Goal: Task Accomplishment & Management: Manage account settings

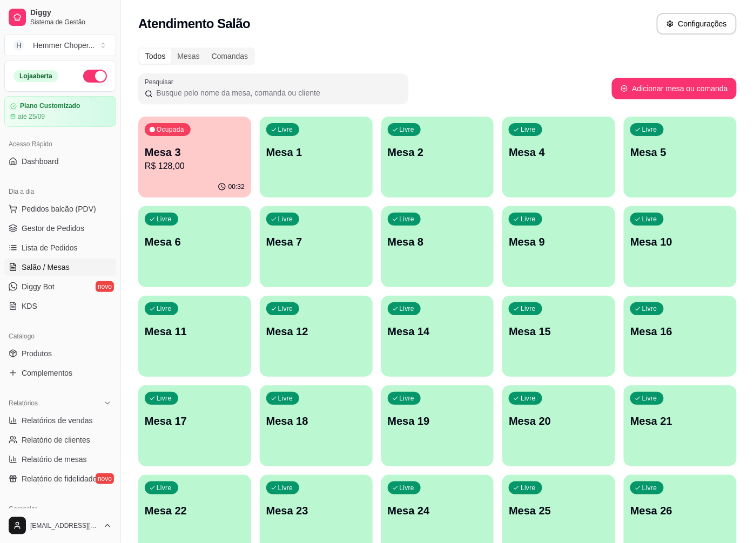
click at [213, 180] on div "00:32" at bounding box center [194, 187] width 113 height 21
click at [52, 226] on span "Gestor de Pedidos" at bounding box center [53, 228] width 63 height 11
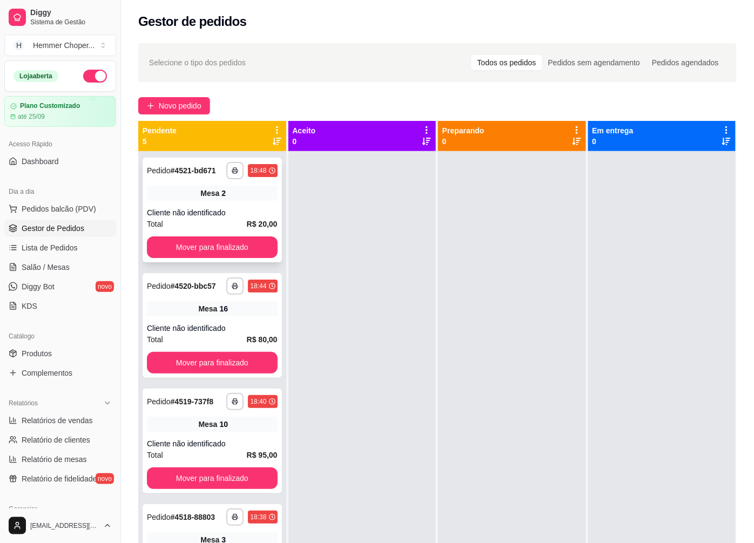
click at [208, 222] on div "Total R$ 20,00" at bounding box center [212, 224] width 131 height 12
click at [195, 244] on button "Mover para finalizado" at bounding box center [212, 247] width 126 height 21
click at [62, 270] on span "Salão / Mesas" at bounding box center [46, 267] width 48 height 11
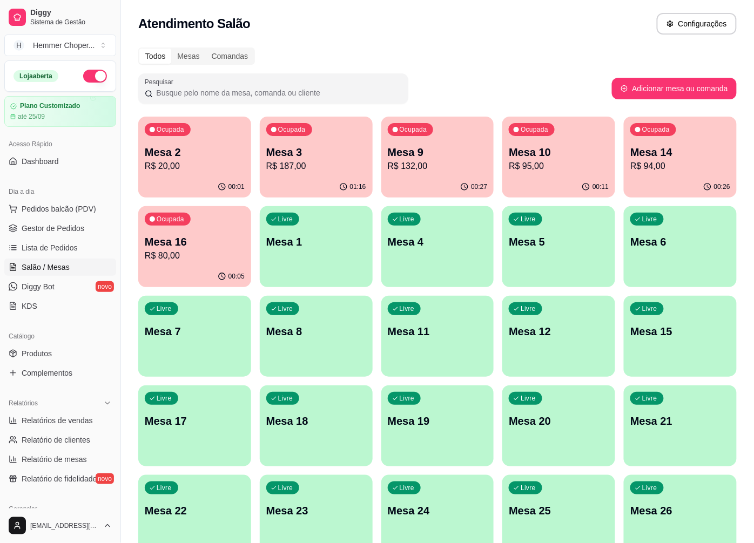
click at [218, 173] on div "Ocupada Mesa 2 R$ 20,00" at bounding box center [194, 147] width 113 height 60
click at [304, 178] on div "01:16" at bounding box center [316, 187] width 113 height 21
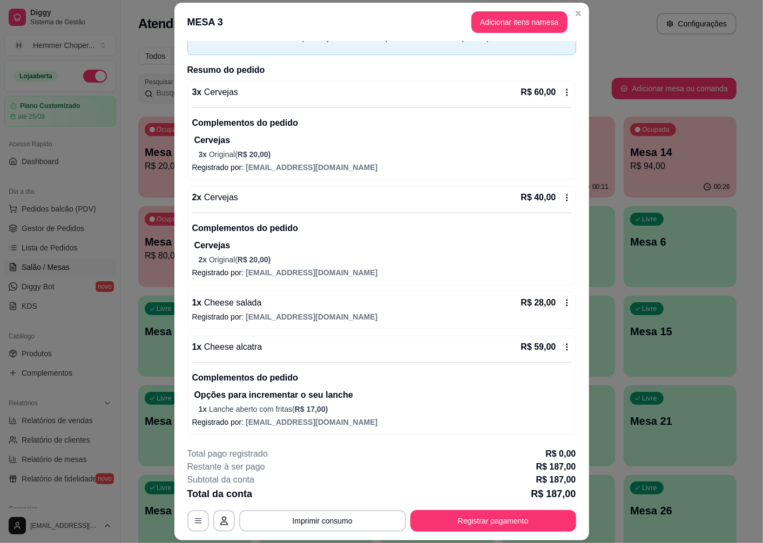
scroll to position [31, 0]
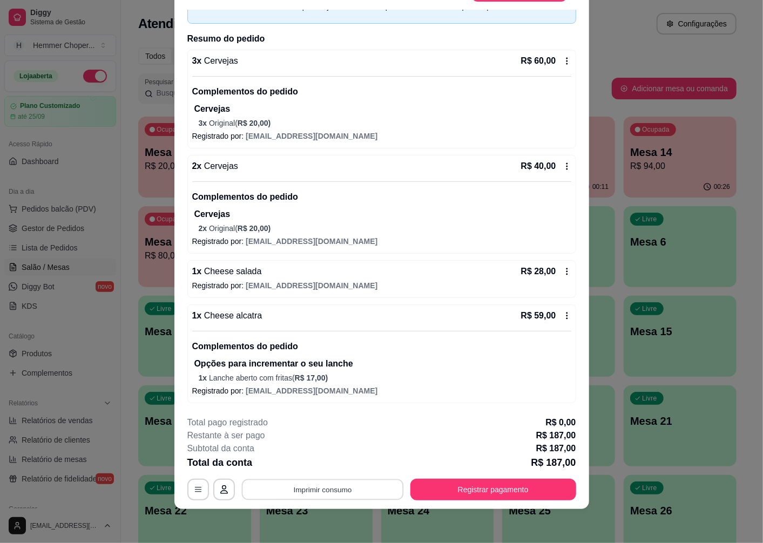
click at [304, 489] on button "Imprimir consumo" at bounding box center [322, 489] width 162 height 21
click at [312, 463] on button "Cozinha" at bounding box center [321, 464] width 78 height 17
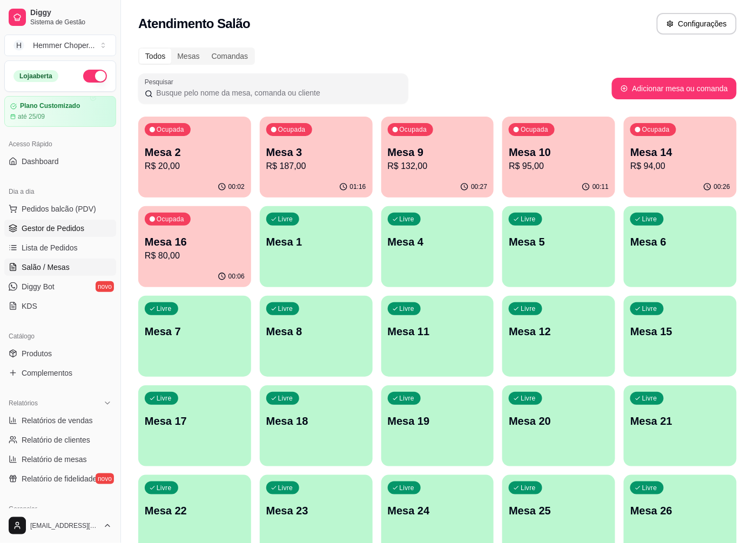
click at [73, 233] on span "Gestor de Pedidos" at bounding box center [53, 228] width 63 height 11
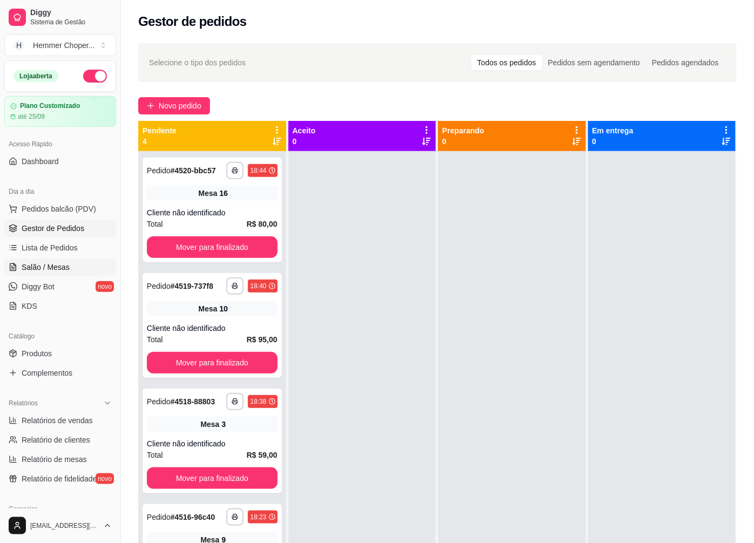
click at [54, 266] on span "Salão / Mesas" at bounding box center [46, 267] width 48 height 11
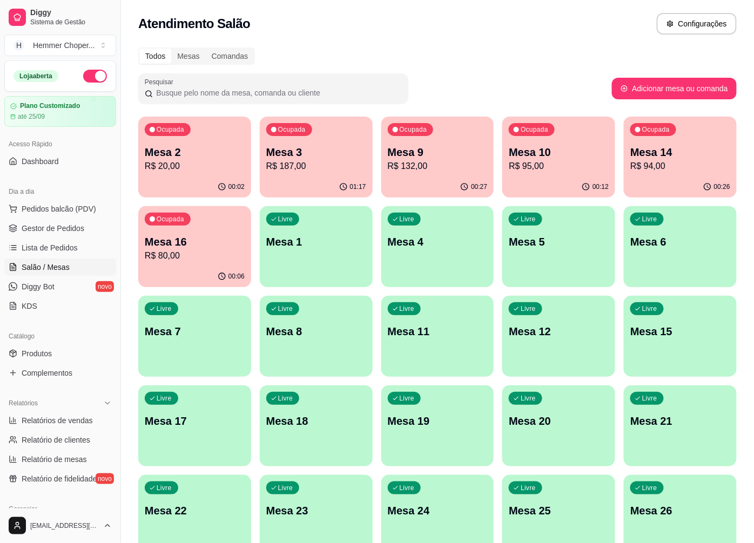
click at [314, 160] on p "R$ 187,00" at bounding box center [316, 166] width 100 height 13
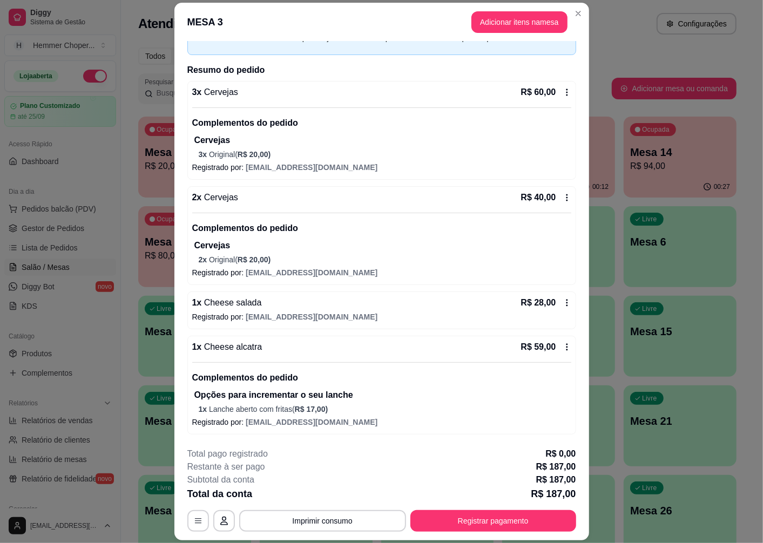
scroll to position [31, 0]
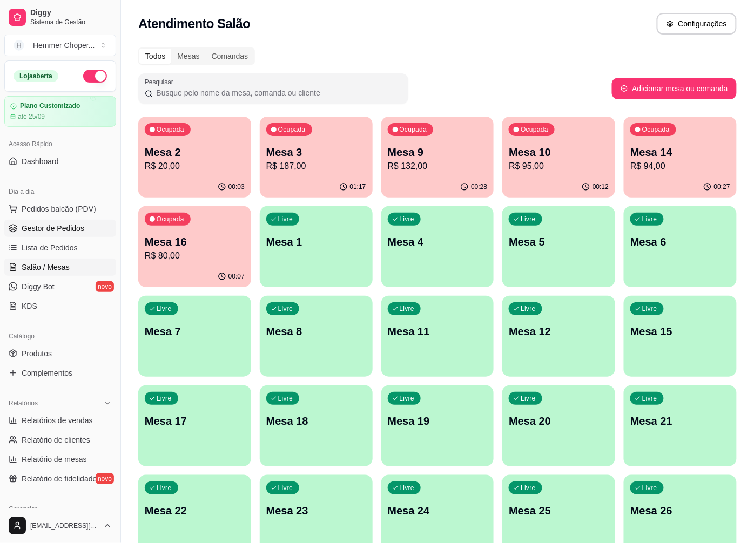
click at [82, 226] on span "Gestor de Pedidos" at bounding box center [53, 228] width 63 height 11
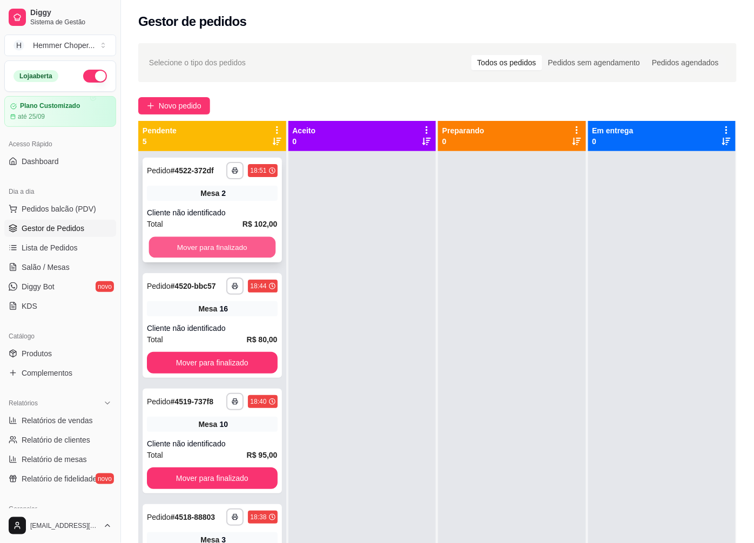
click at [213, 244] on button "Mover para finalizado" at bounding box center [212, 247] width 126 height 21
click at [51, 265] on span "Salão / Mesas" at bounding box center [46, 267] width 48 height 11
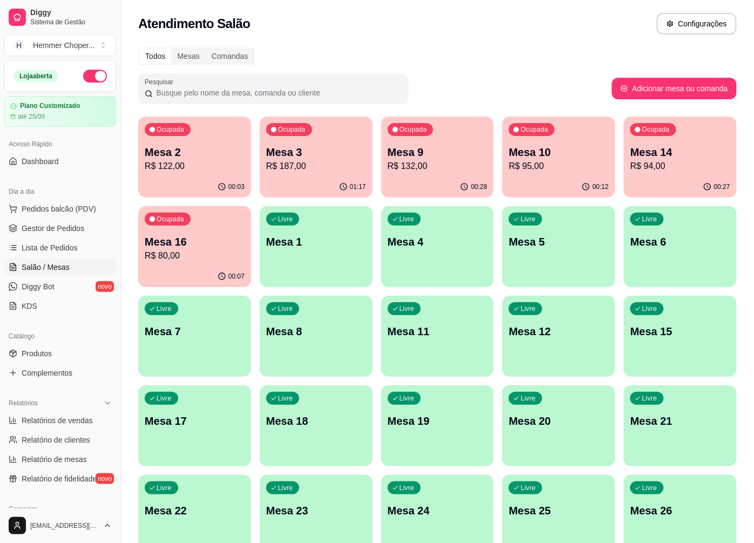
click at [317, 166] on p "R$ 187,00" at bounding box center [316, 166] width 100 height 13
click at [321, 163] on p "R$ 187,00" at bounding box center [316, 166] width 100 height 13
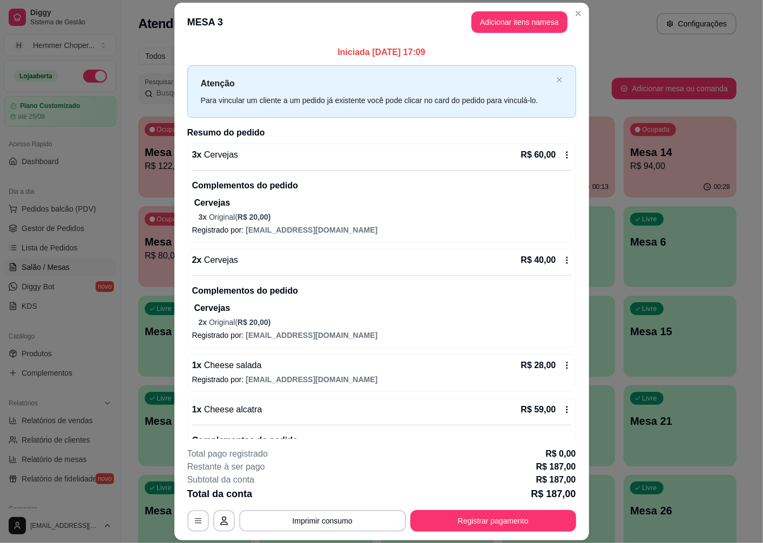
scroll to position [63, 0]
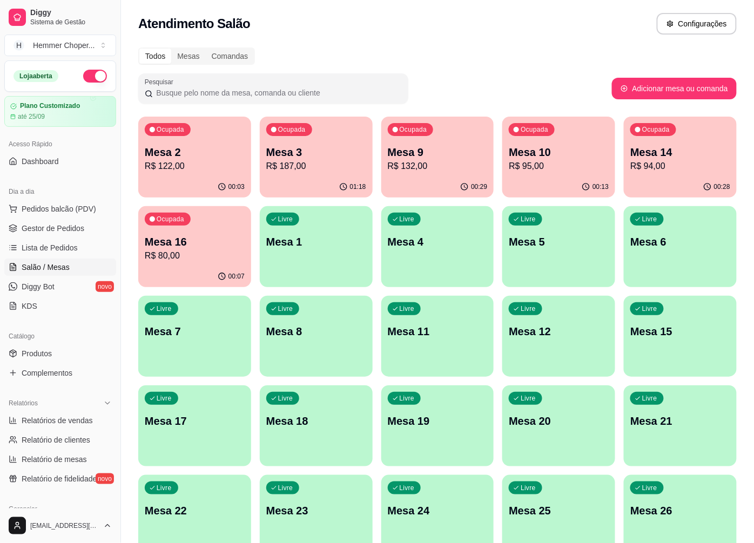
click at [153, 171] on p "R$ 122,00" at bounding box center [195, 166] width 100 height 13
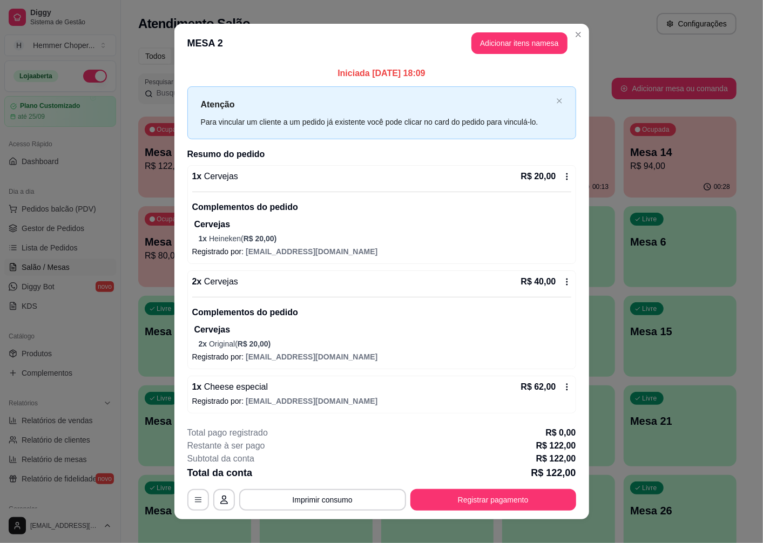
scroll to position [11, 0]
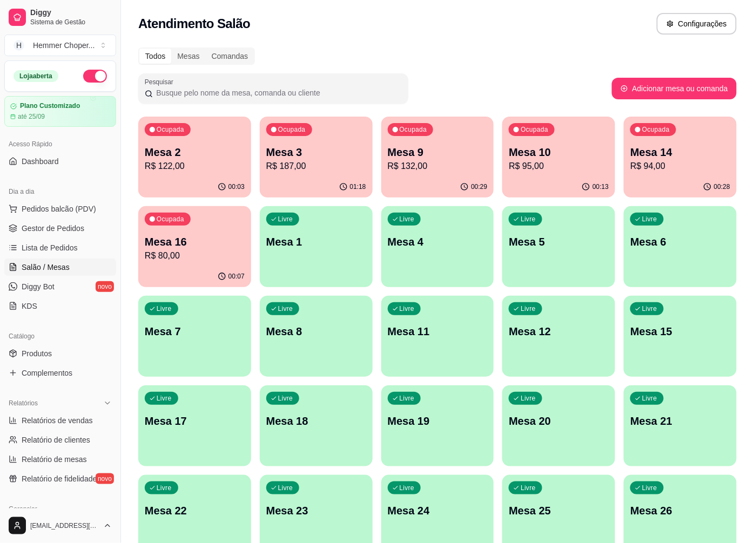
click at [429, 141] on div "Ocupada Mesa 9 R$ 132,00" at bounding box center [437, 147] width 113 height 60
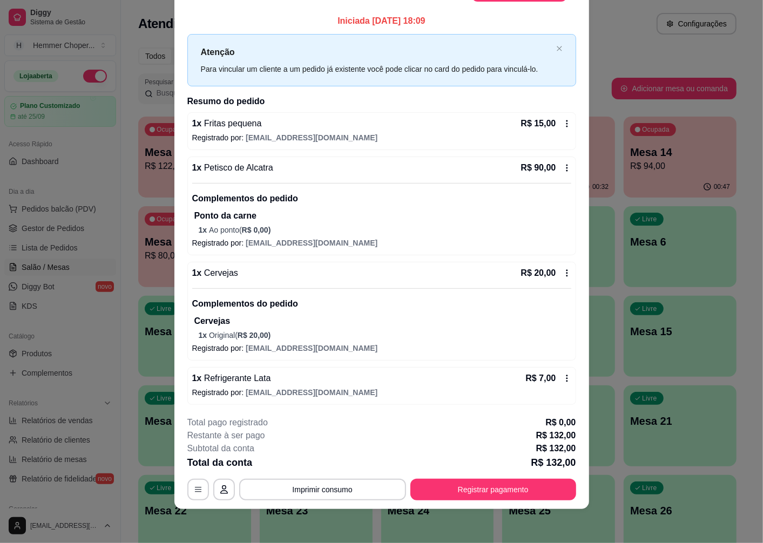
scroll to position [0, 0]
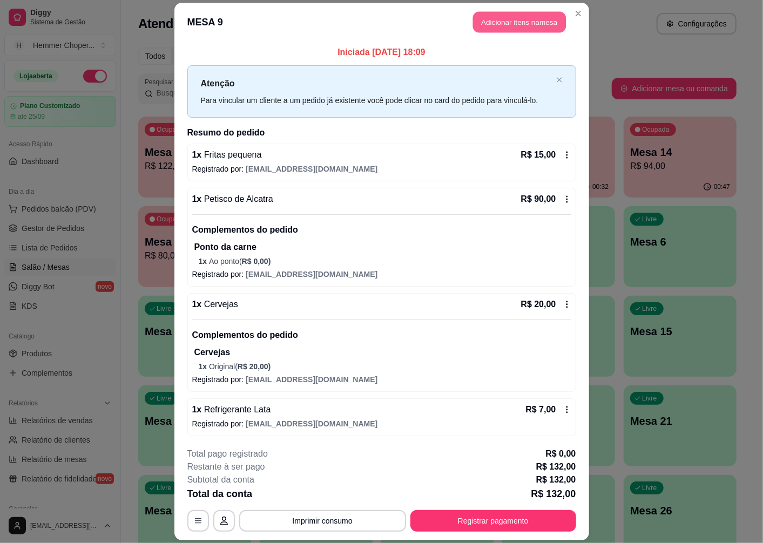
click at [514, 23] on button "Adicionar itens na mesa" at bounding box center [519, 22] width 93 height 21
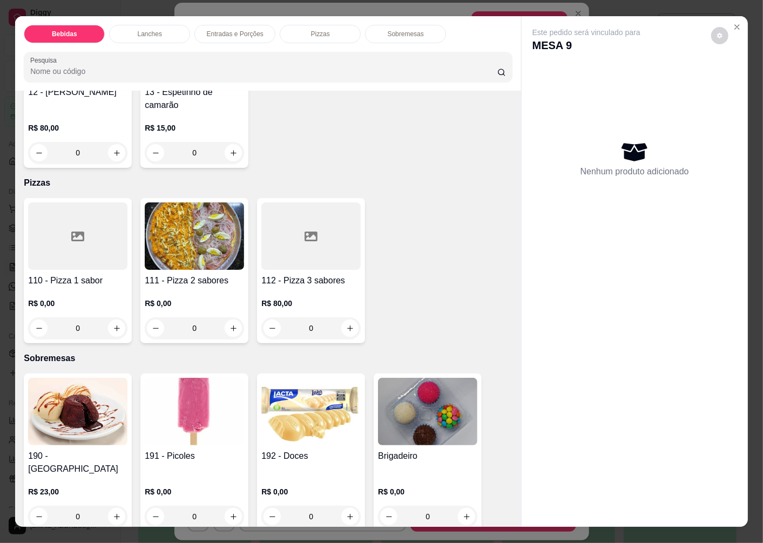
scroll to position [23, 0]
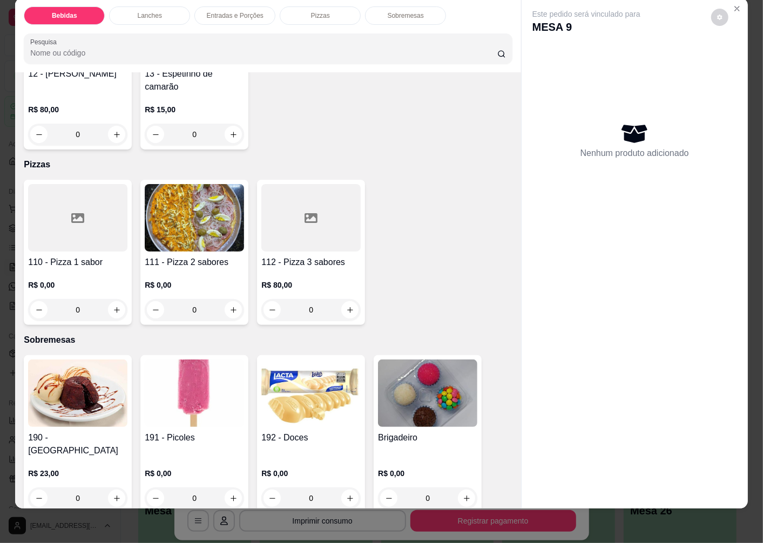
click at [200, 401] on img at bounding box center [194, 393] width 99 height 67
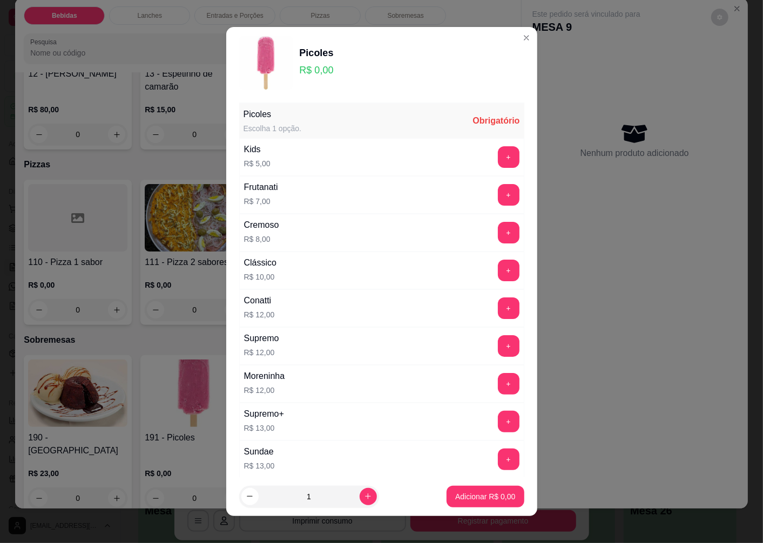
scroll to position [159, 0]
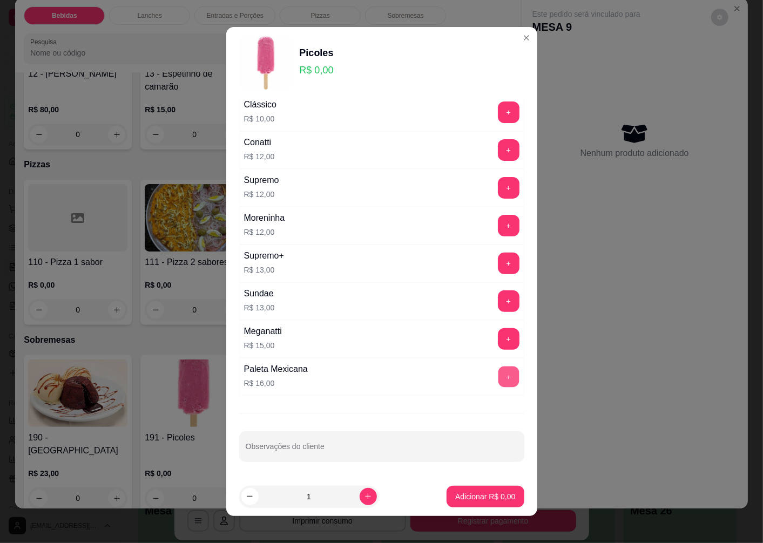
click at [498, 378] on button "+" at bounding box center [508, 377] width 21 height 21
click at [458, 490] on button "Adicionar R$ 16,00" at bounding box center [483, 497] width 82 height 22
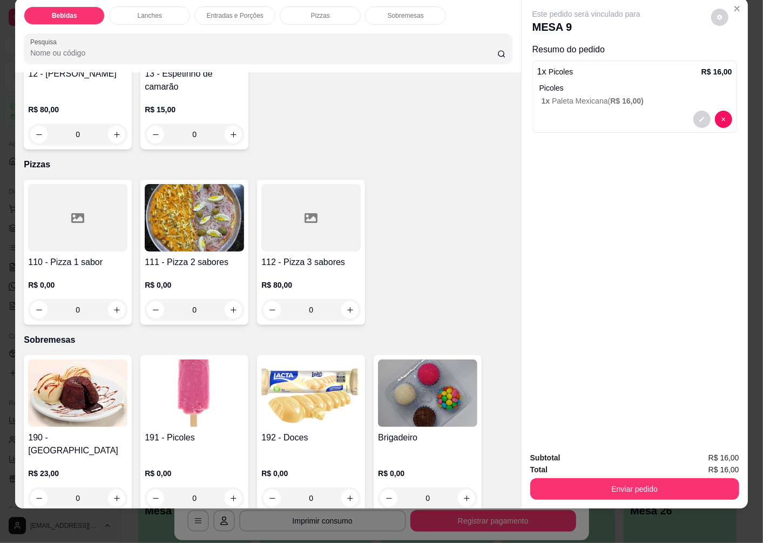
click at [319, 400] on img at bounding box center [310, 393] width 99 height 67
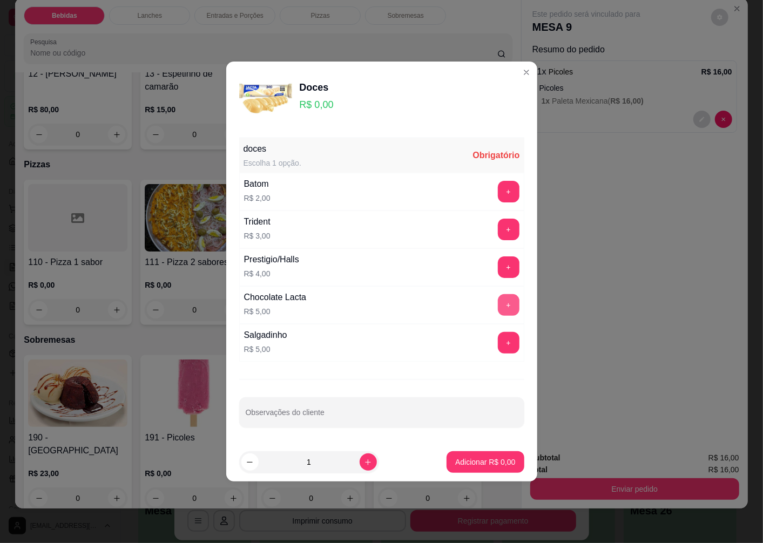
click at [498, 303] on button "+" at bounding box center [509, 305] width 22 height 22
click at [473, 467] on p "Adicionar R$ 5,00" at bounding box center [485, 462] width 58 height 10
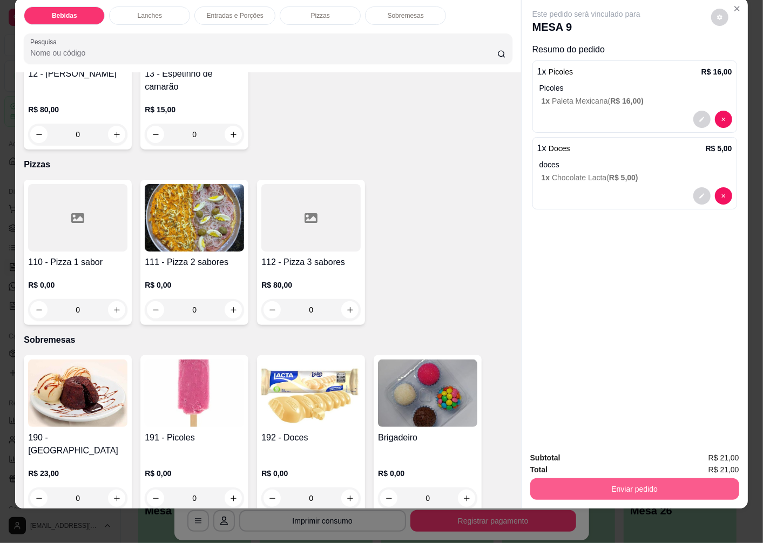
click at [563, 478] on button "Enviar pedido" at bounding box center [634, 489] width 209 height 22
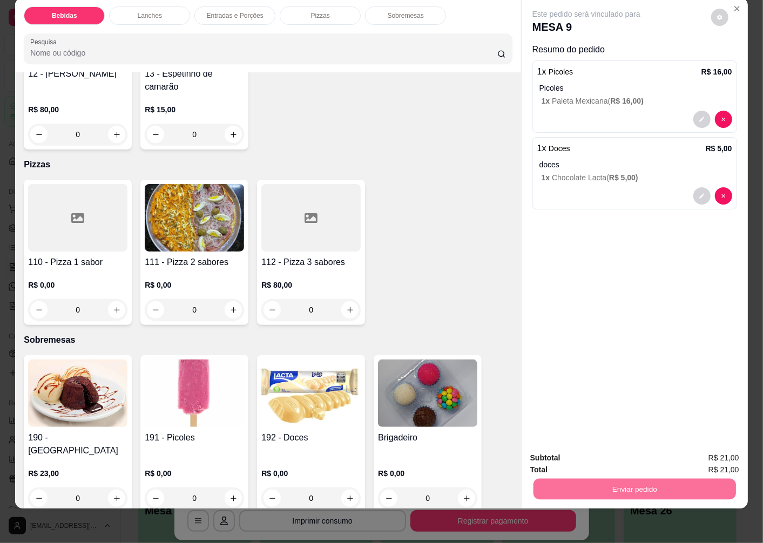
click at [701, 450] on button "Enviar pedido" at bounding box center [710, 453] width 61 height 21
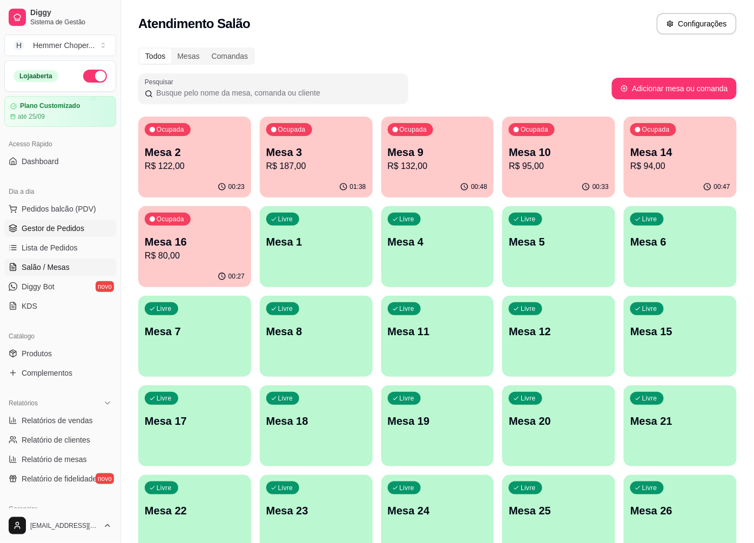
click at [62, 231] on span "Gestor de Pedidos" at bounding box center [53, 228] width 63 height 11
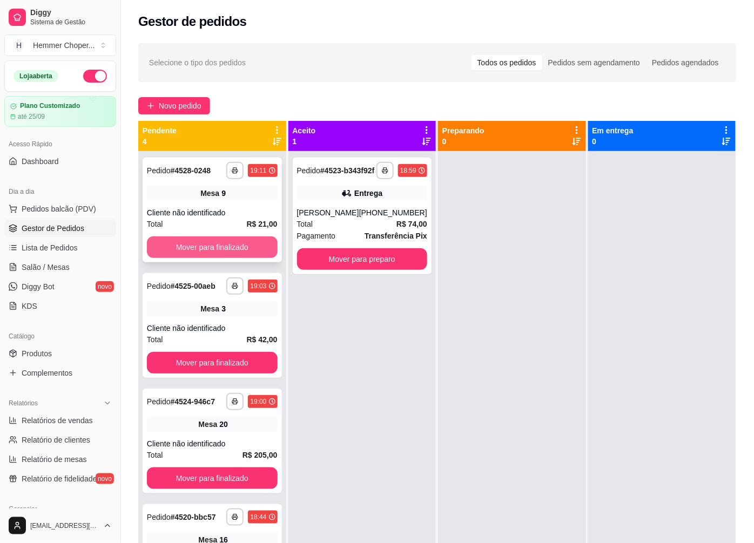
click at [209, 246] on button "Mover para finalizado" at bounding box center [212, 247] width 131 height 22
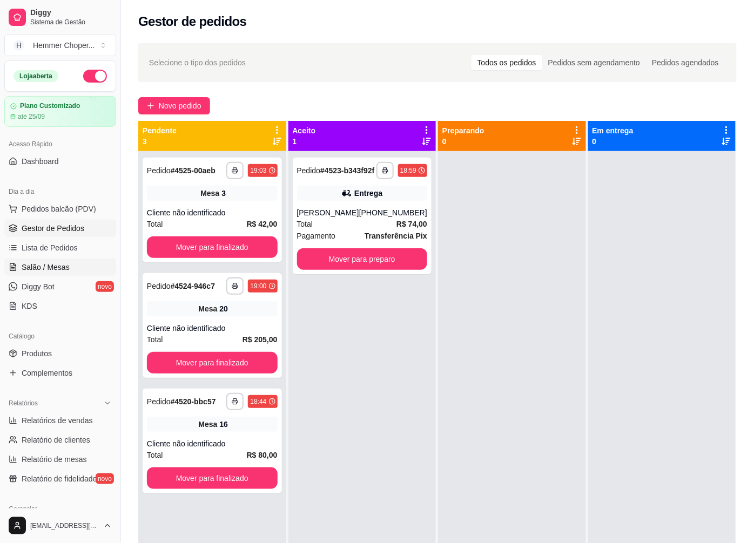
click at [64, 269] on span "Salão / Mesas" at bounding box center [46, 267] width 48 height 11
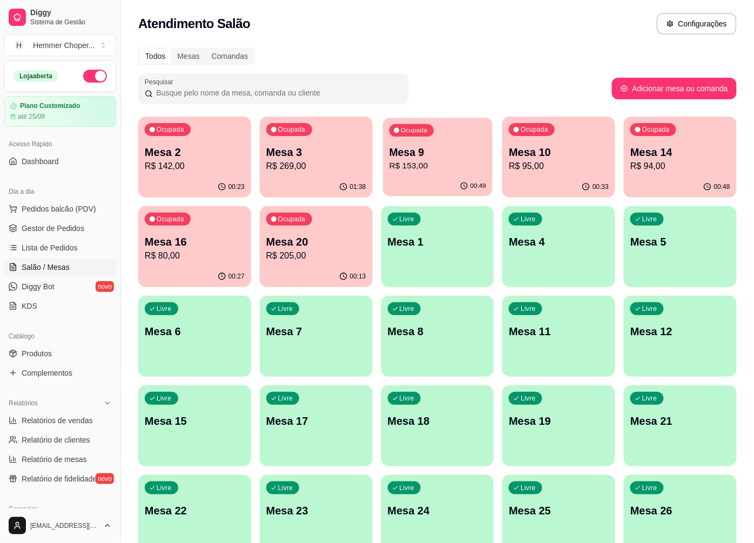
click at [421, 170] on p "R$ 153,00" at bounding box center [437, 166] width 97 height 12
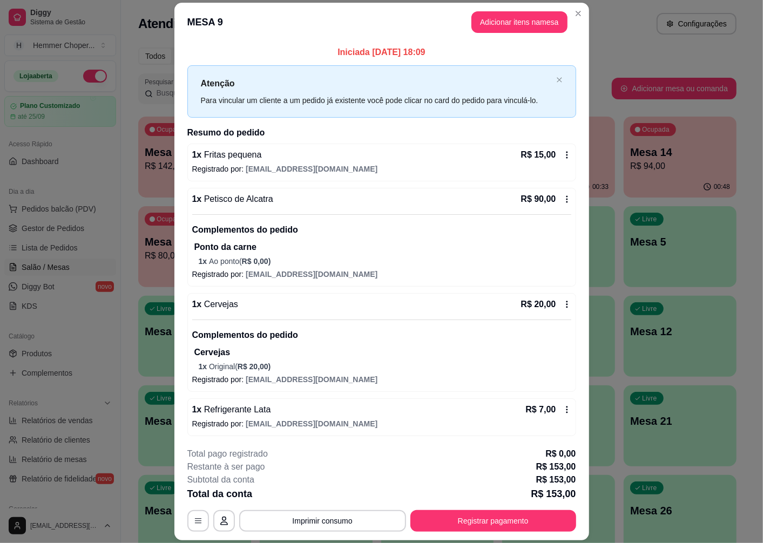
scroll to position [212, 0]
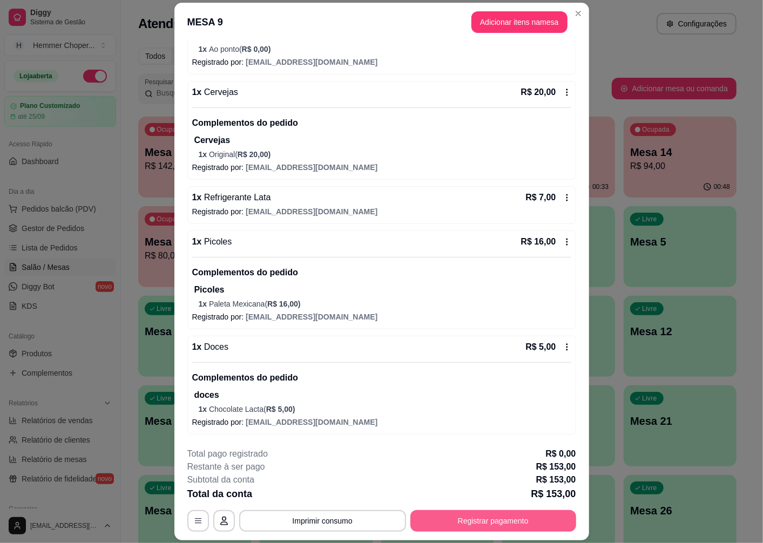
click at [446, 520] on button "Registrar pagamento" at bounding box center [493, 521] width 166 height 22
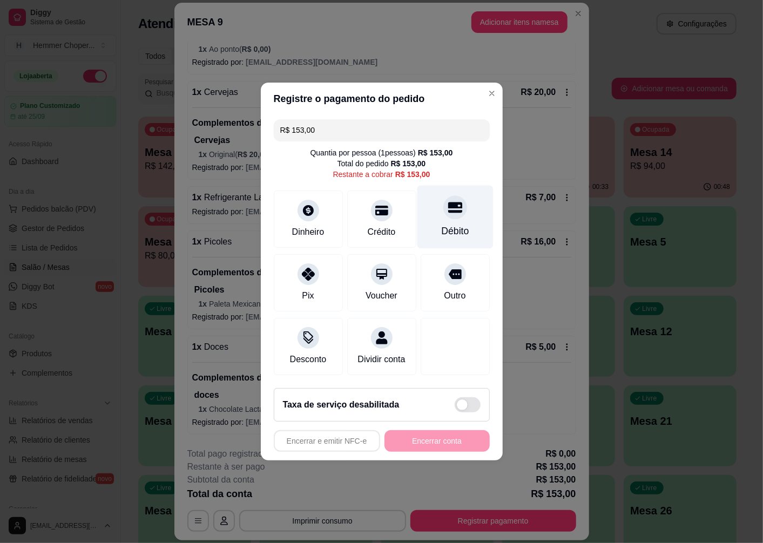
click at [454, 212] on div "Débito" at bounding box center [455, 217] width 76 height 63
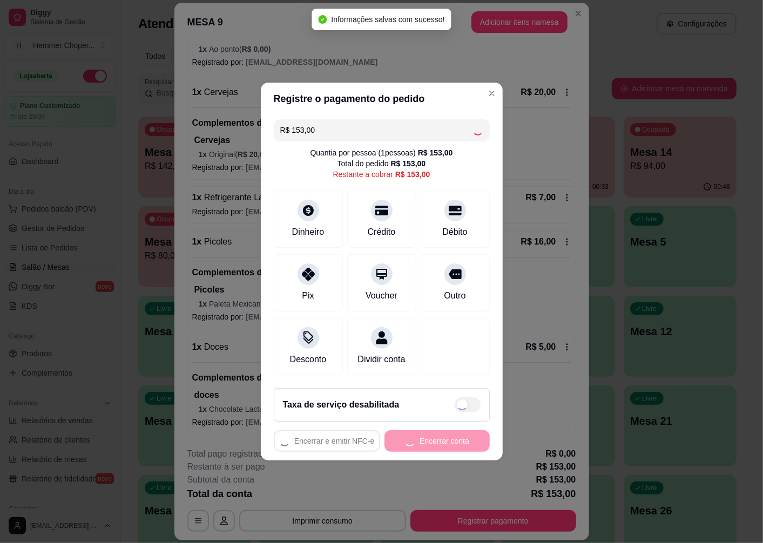
type input "R$ 0,00"
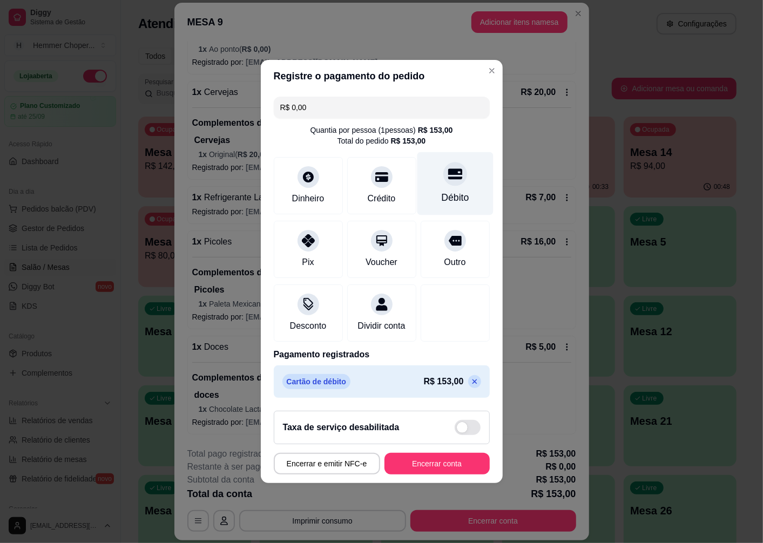
click at [445, 191] on div "Débito" at bounding box center [455, 198] width 28 height 14
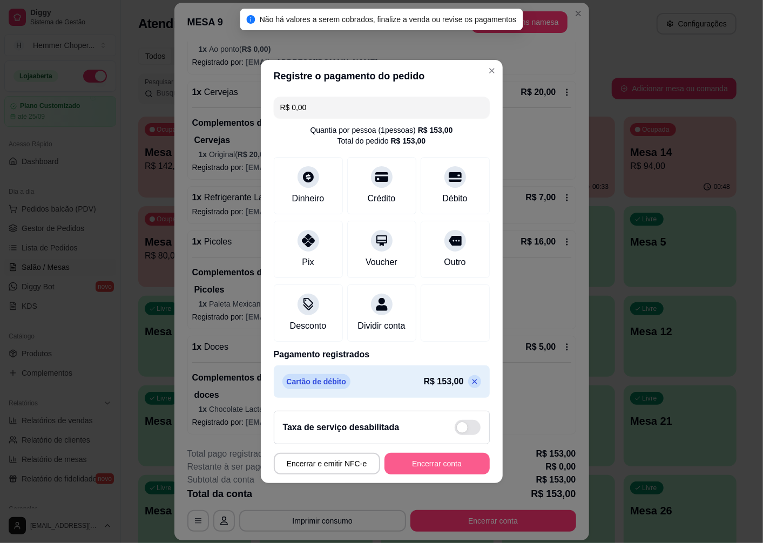
click at [414, 460] on button "Encerrar conta" at bounding box center [436, 464] width 105 height 22
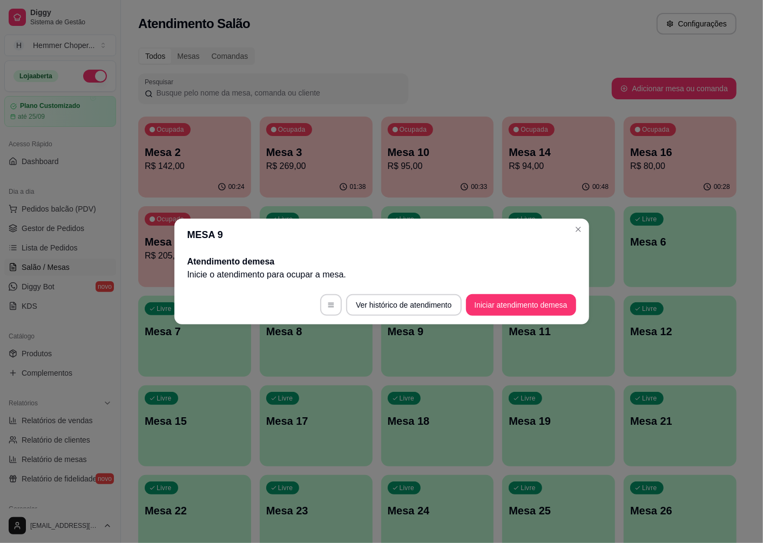
scroll to position [0, 0]
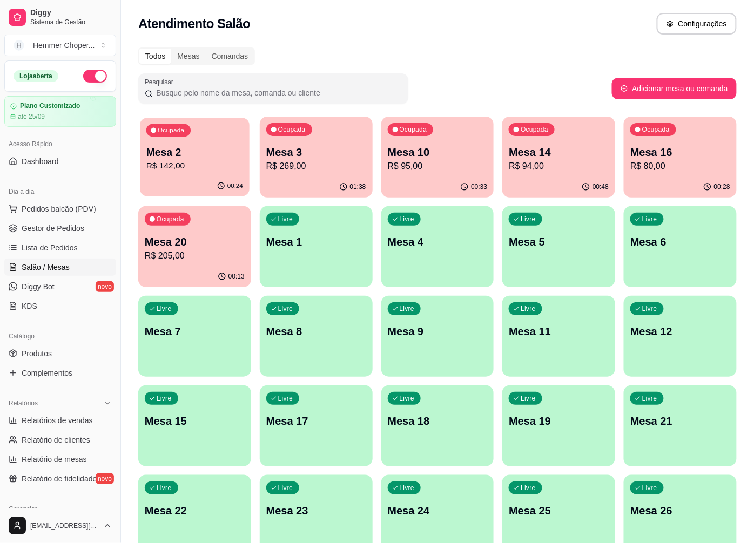
click at [192, 161] on p "R$ 142,00" at bounding box center [194, 166] width 97 height 12
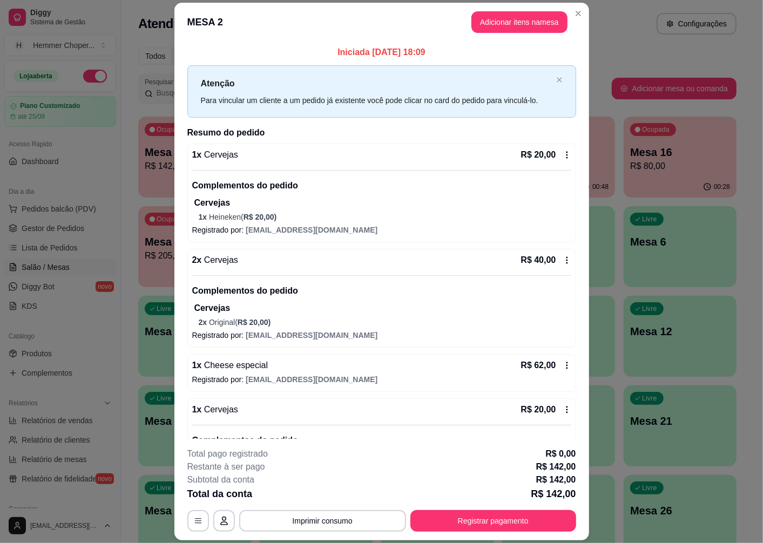
click at [280, 378] on span "[EMAIL_ADDRESS][DOMAIN_NAME]" at bounding box center [312, 379] width 132 height 9
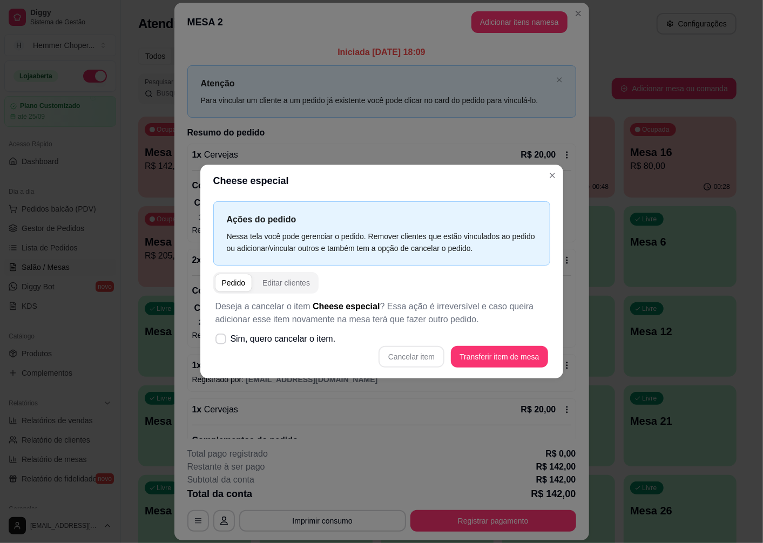
click at [398, 363] on div "Cancelar item Transferir item de mesa" at bounding box center [381, 357] width 333 height 22
click at [304, 342] on span "Sim, quero cancelar o item." at bounding box center [283, 339] width 105 height 13
click at [222, 342] on input "Sim, quero cancelar o item." at bounding box center [218, 344] width 7 height 7
checkbox input "true"
click at [409, 353] on button "Cancelar item" at bounding box center [412, 357] width 64 height 21
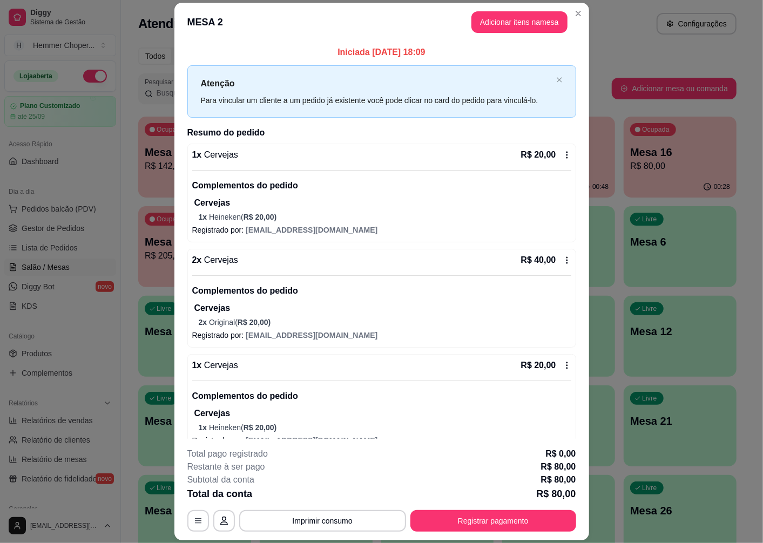
click at [273, 329] on div "2 x Cervejas R$ 40,00 Complementos do pedido Cervejas 2 x Original ( R$ 20,00 )…" at bounding box center [381, 298] width 389 height 99
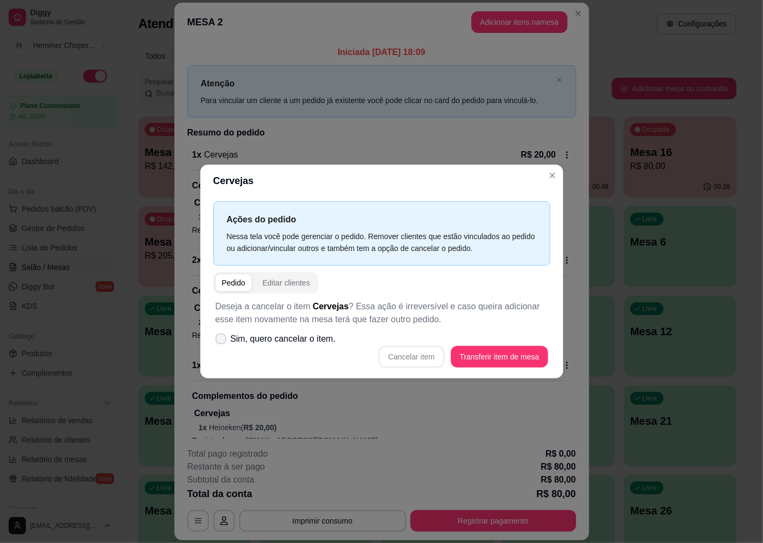
click at [275, 338] on span "Sim, quero cancelar o item." at bounding box center [283, 339] width 105 height 13
click at [222, 341] on input "Sim, quero cancelar o item." at bounding box center [218, 344] width 7 height 7
checkbox input "true"
click at [421, 356] on button "Cancelar item" at bounding box center [411, 357] width 66 height 22
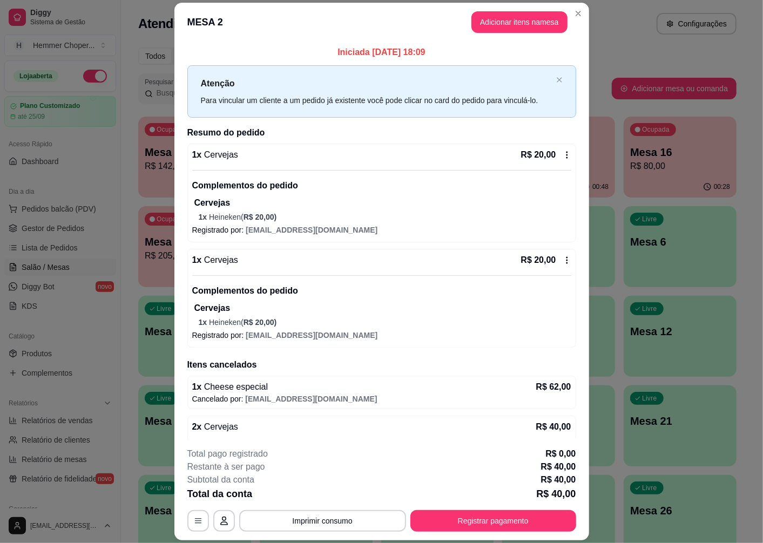
scroll to position [76, 0]
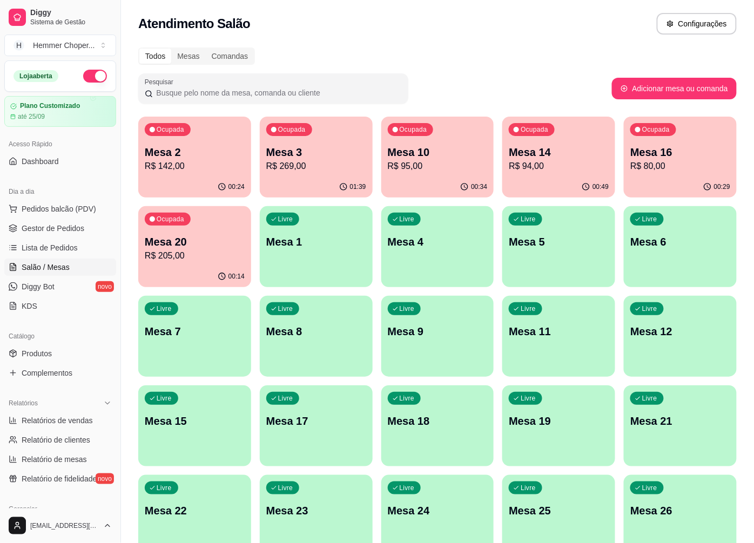
click at [297, 157] on p "Mesa 3" at bounding box center [316, 152] width 100 height 15
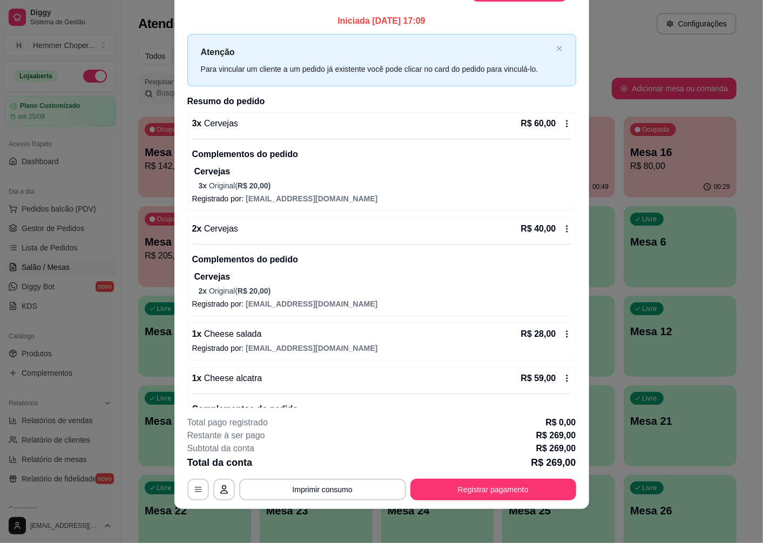
scroll to position [0, 0]
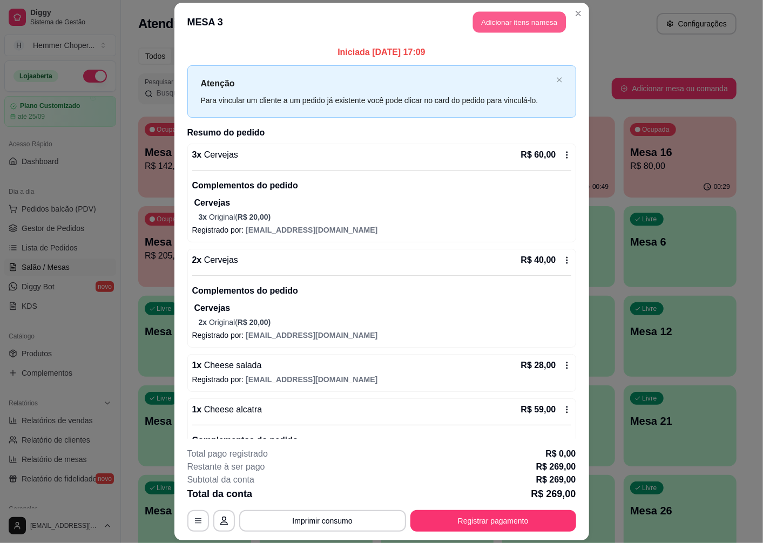
click at [507, 19] on button "Adicionar itens na mesa" at bounding box center [519, 22] width 93 height 21
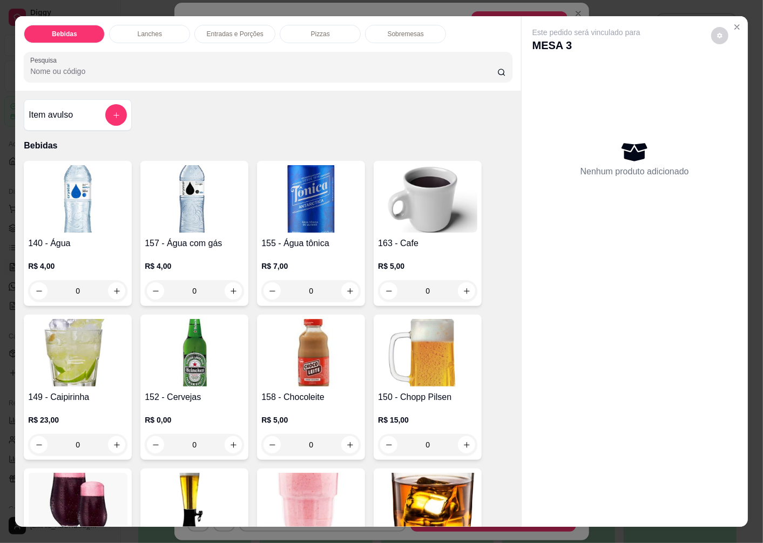
scroll to position [240, 0]
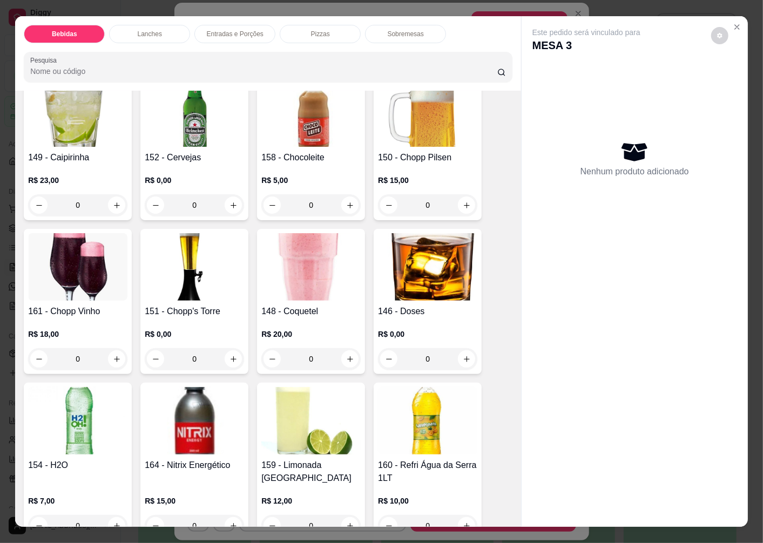
click at [196, 134] on img at bounding box center [194, 112] width 99 height 67
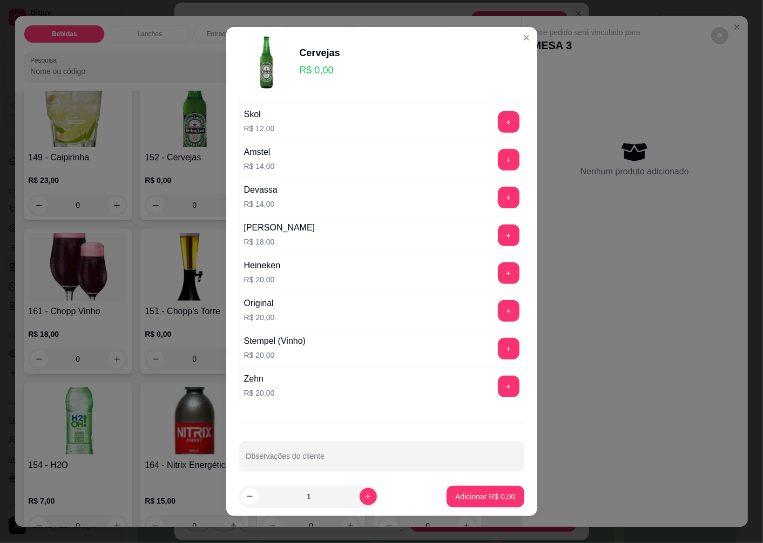
scroll to position [310, 0]
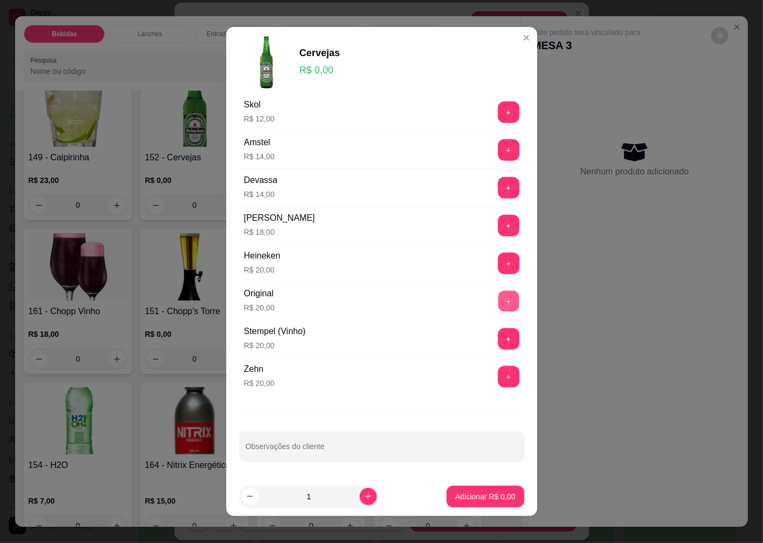
click at [498, 300] on button "+" at bounding box center [508, 301] width 21 height 21
click at [364, 497] on icon "increase-product-quantity" at bounding box center [368, 496] width 8 height 8
type input "2"
click at [467, 497] on p "Adicionar R$ 40,00" at bounding box center [483, 496] width 63 height 10
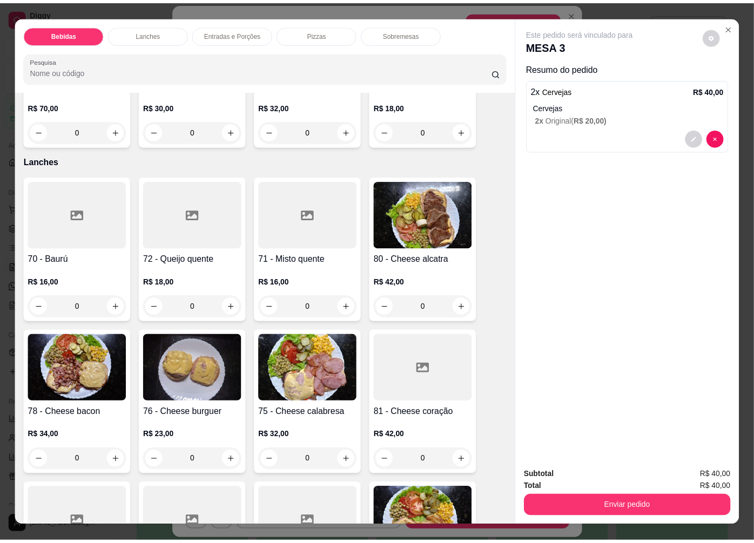
scroll to position [1439, 0]
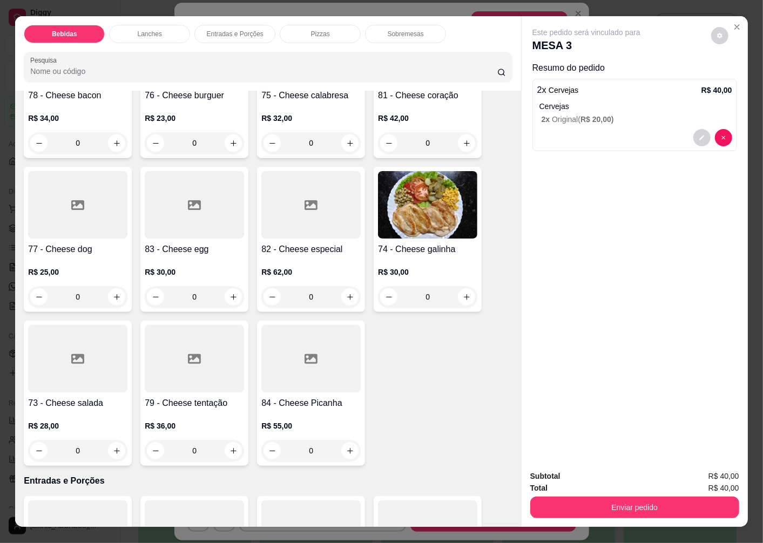
click at [304, 235] on div "82 - Cheese especial R$ 62,00 0" at bounding box center [311, 239] width 108 height 145
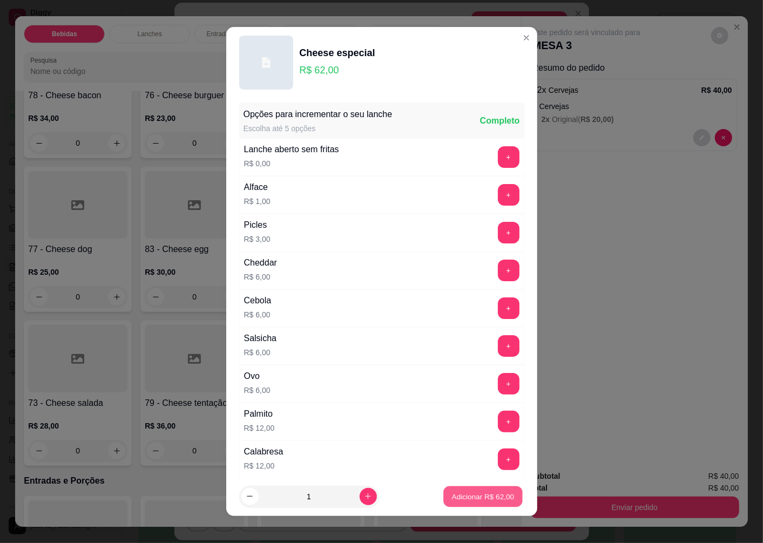
click at [463, 499] on p "Adicionar R$ 62,00" at bounding box center [483, 496] width 63 height 10
type input "1"
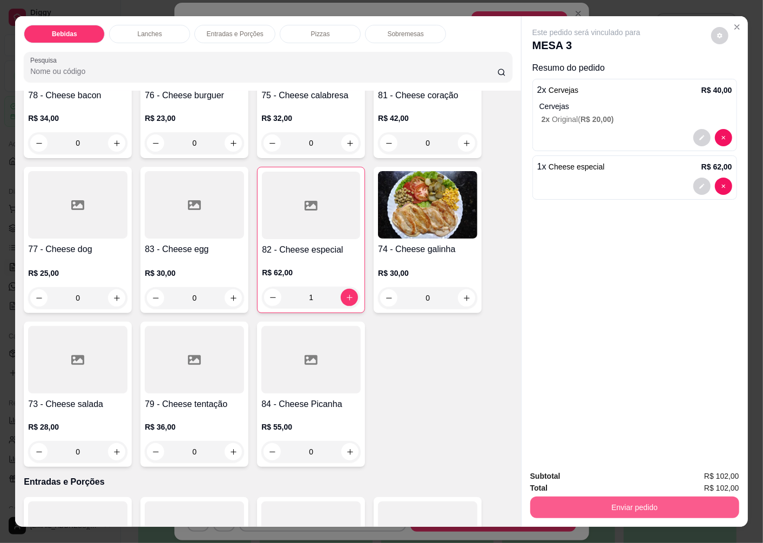
click at [571, 509] on button "Enviar pedido" at bounding box center [634, 508] width 209 height 22
click at [711, 473] on button "Enviar pedido" at bounding box center [710, 476] width 59 height 20
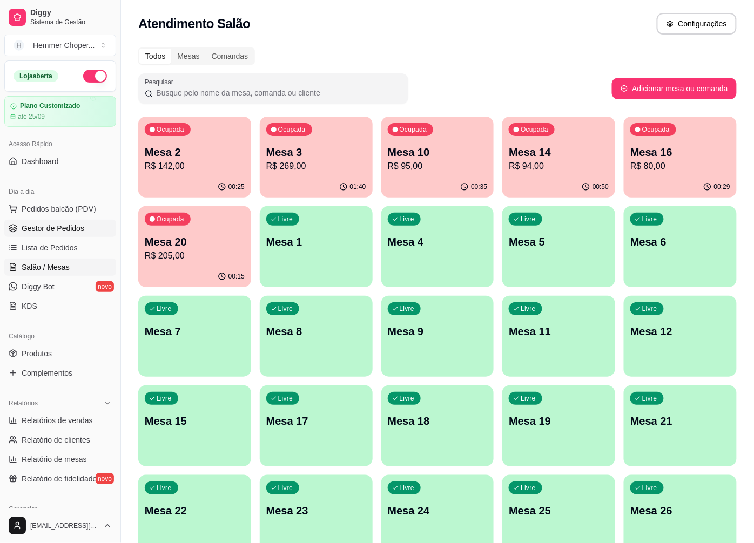
click at [57, 227] on span "Gestor de Pedidos" at bounding box center [53, 228] width 63 height 11
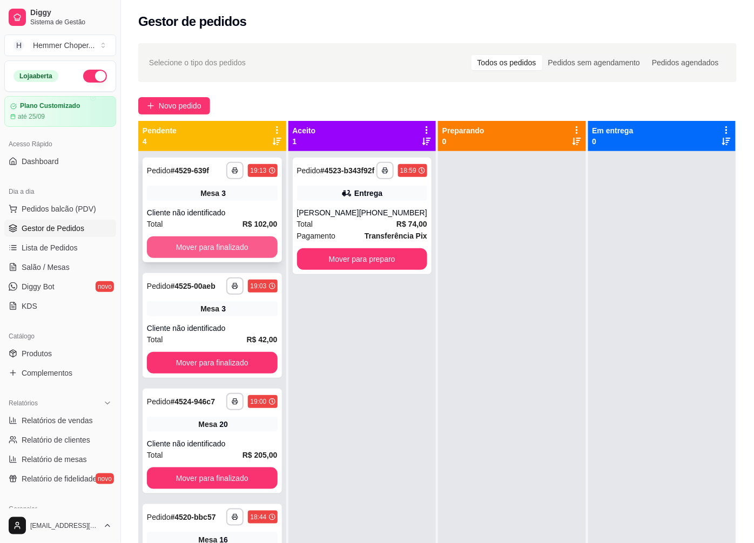
click at [211, 249] on button "Mover para finalizado" at bounding box center [212, 247] width 131 height 22
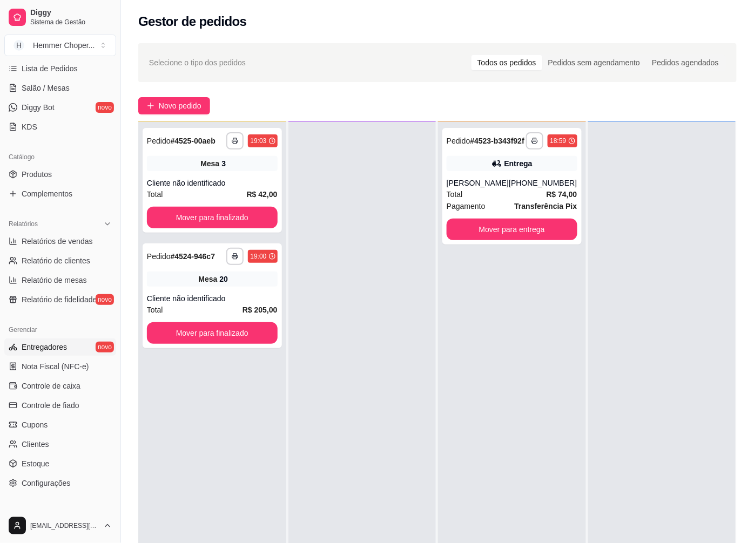
scroll to position [180, 0]
click at [55, 484] on span "Configurações" at bounding box center [46, 482] width 49 height 11
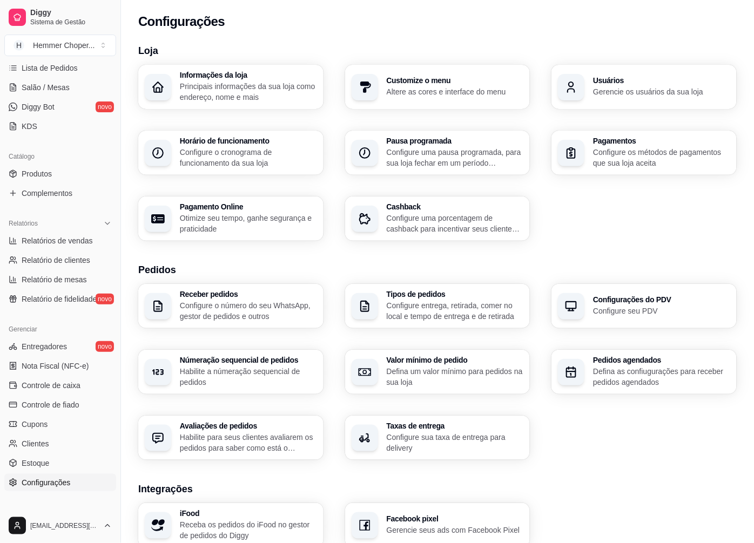
click at [422, 300] on p "Configure entrega, retirada, comer no local e tempo de entrega e de retirada" at bounding box center [455, 311] width 137 height 22
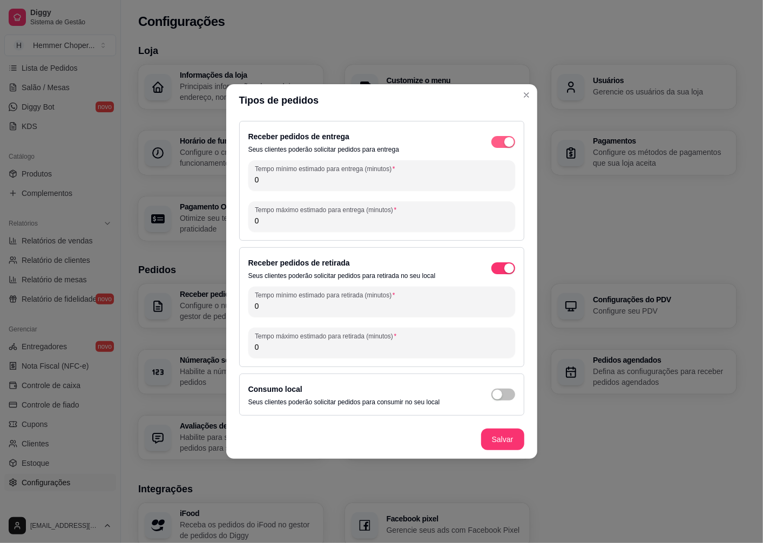
click at [505, 139] on div "button" at bounding box center [509, 142] width 10 height 10
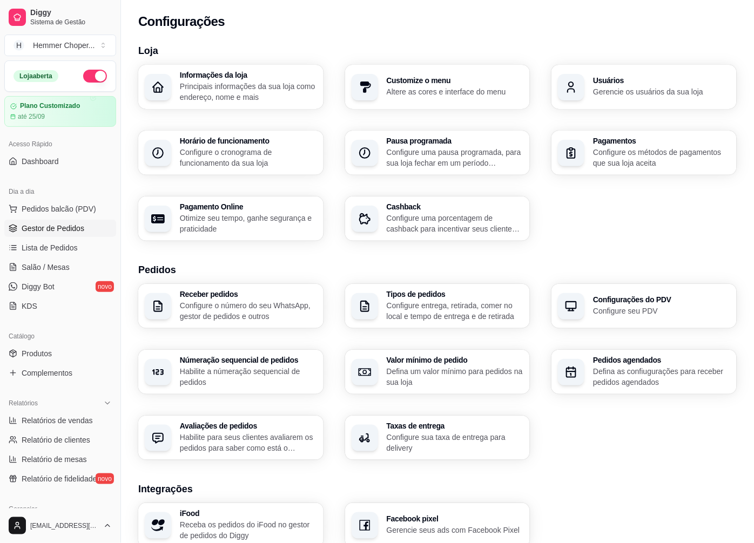
click at [56, 225] on span "Gestor de Pedidos" at bounding box center [53, 228] width 63 height 11
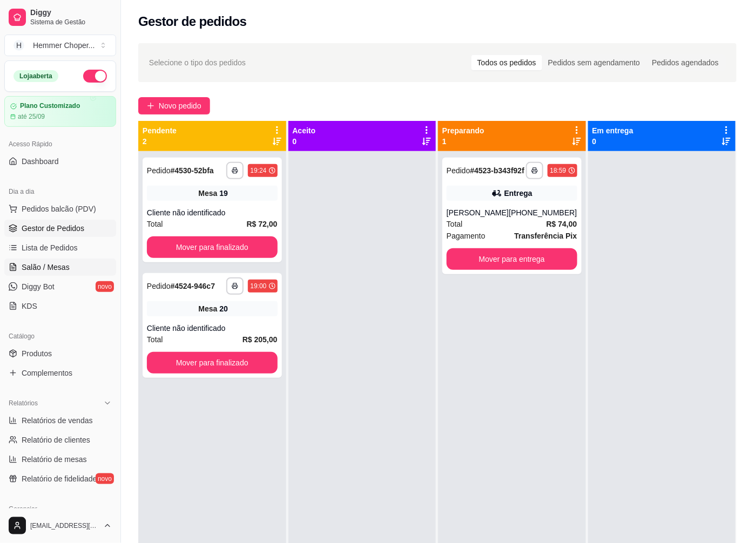
click at [52, 266] on span "Salão / Mesas" at bounding box center [46, 267] width 48 height 11
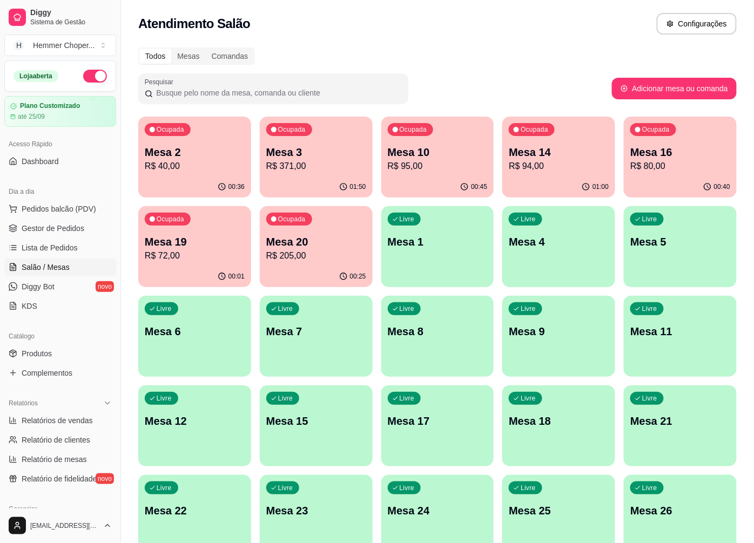
click at [414, 171] on p "R$ 95,00" at bounding box center [438, 166] width 100 height 13
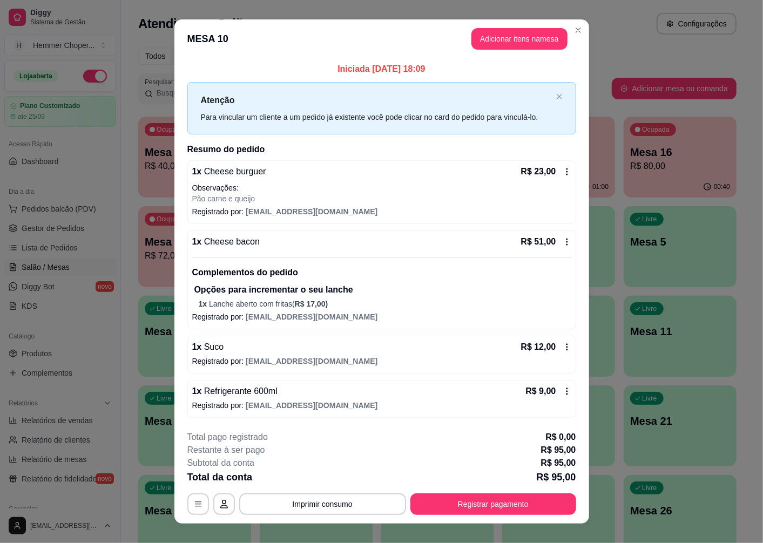
scroll to position [15, 0]
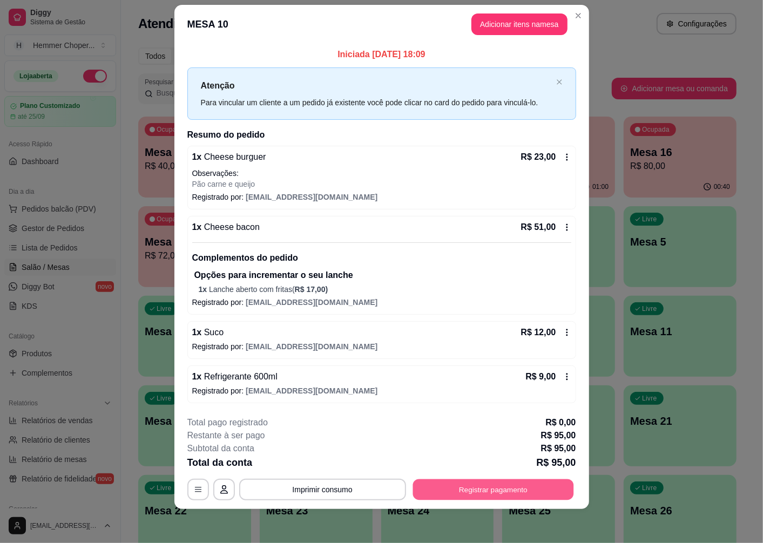
click at [470, 492] on button "Registrar pagamento" at bounding box center [492, 489] width 161 height 21
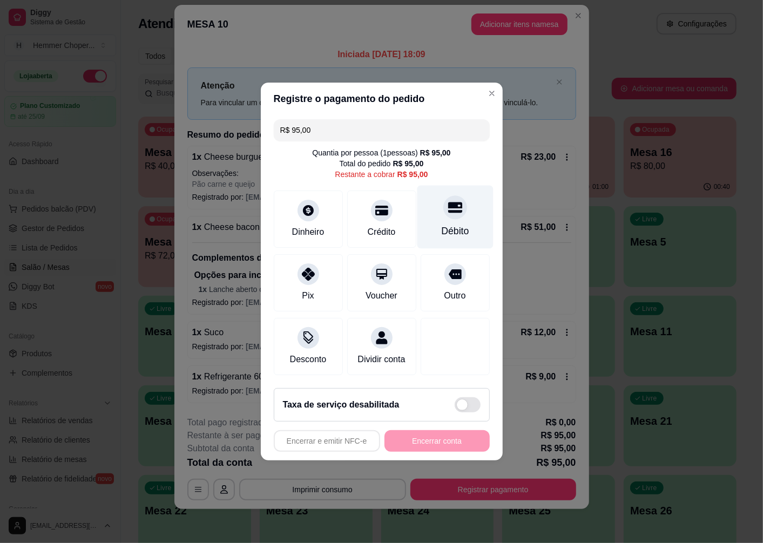
click at [452, 212] on div "Débito" at bounding box center [455, 217] width 76 height 63
type input "R$ 0,00"
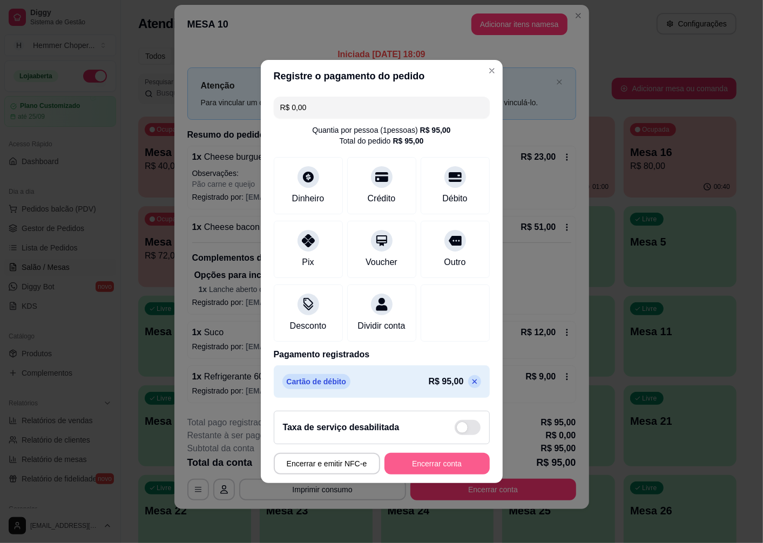
click at [428, 475] on button "Encerrar conta" at bounding box center [436, 464] width 105 height 22
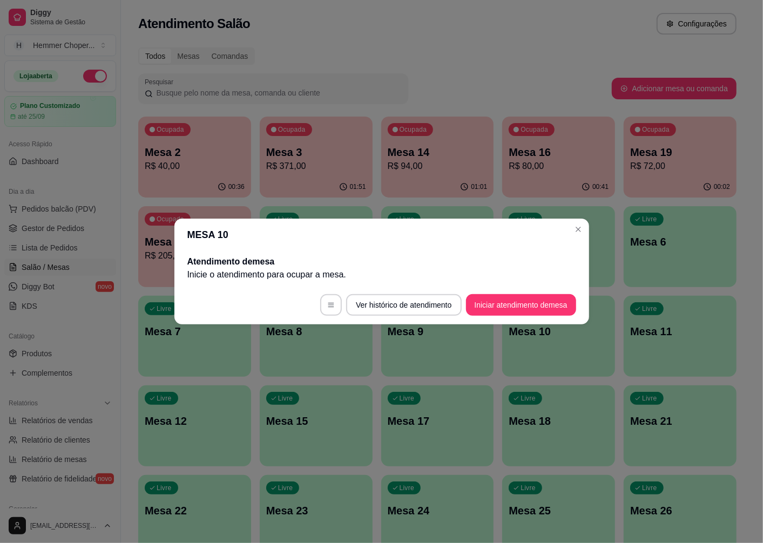
scroll to position [0, 0]
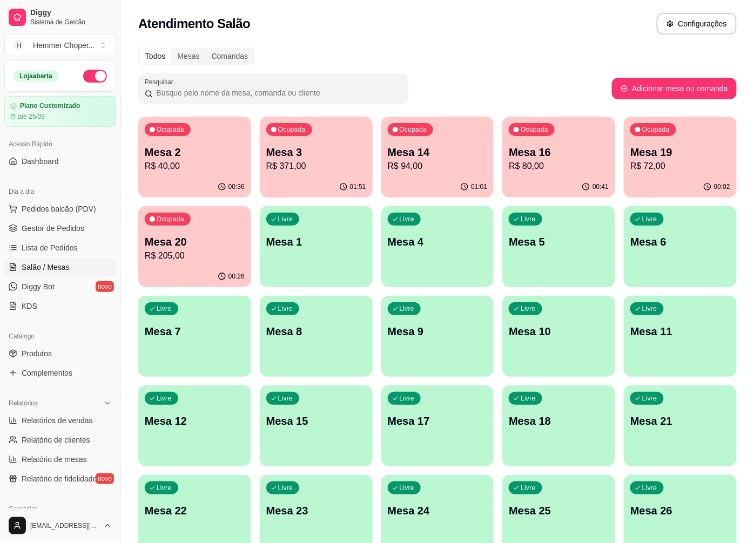
click at [438, 155] on p "Mesa 14" at bounding box center [438, 152] width 100 height 15
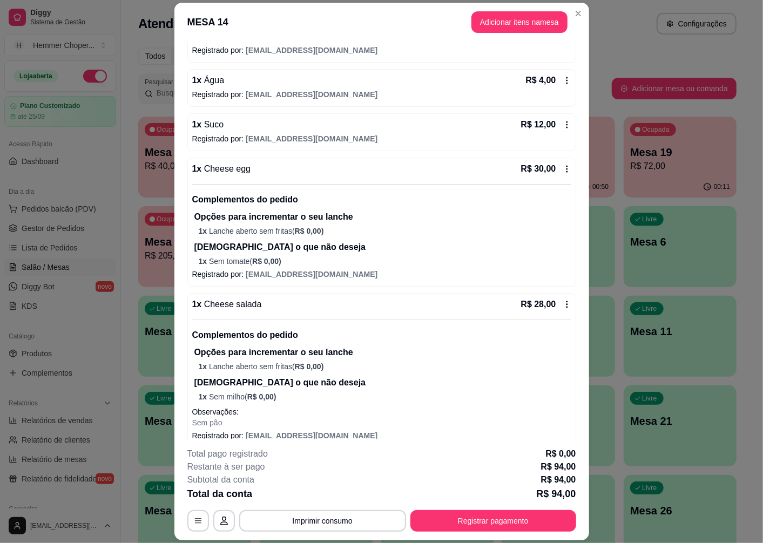
scroll to position [193, 0]
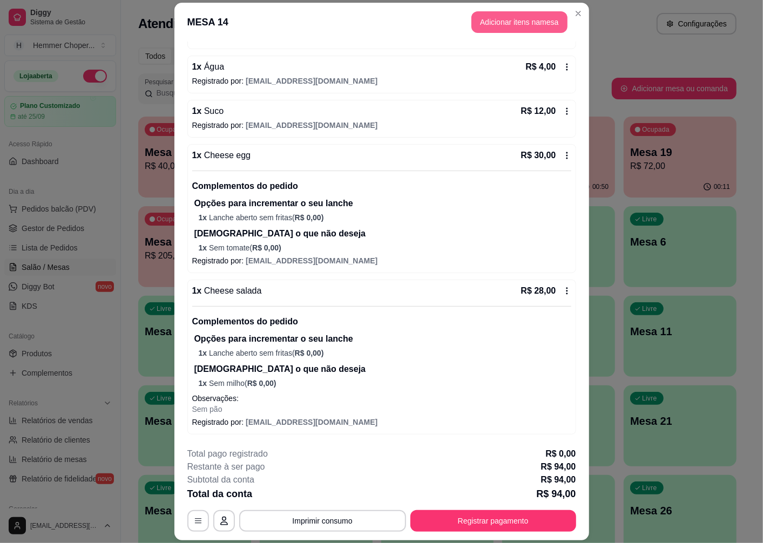
click at [519, 25] on button "Adicionar itens na mesa" at bounding box center [519, 22] width 96 height 22
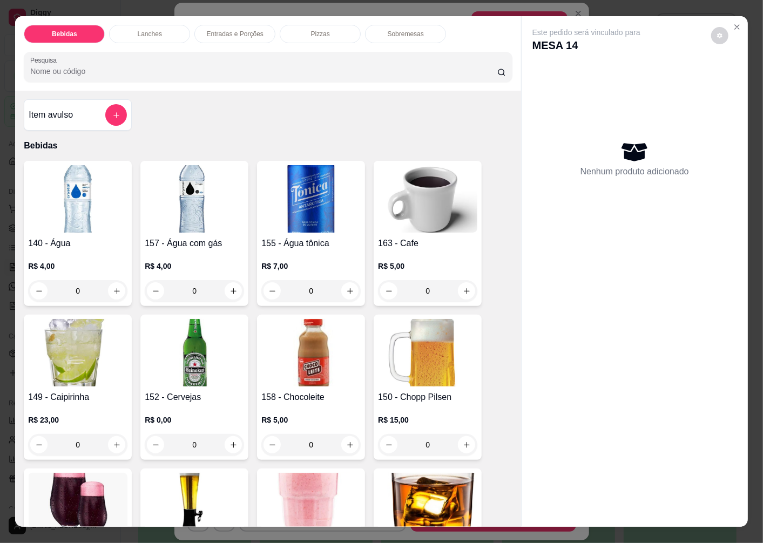
click at [202, 348] on img at bounding box center [194, 352] width 99 height 67
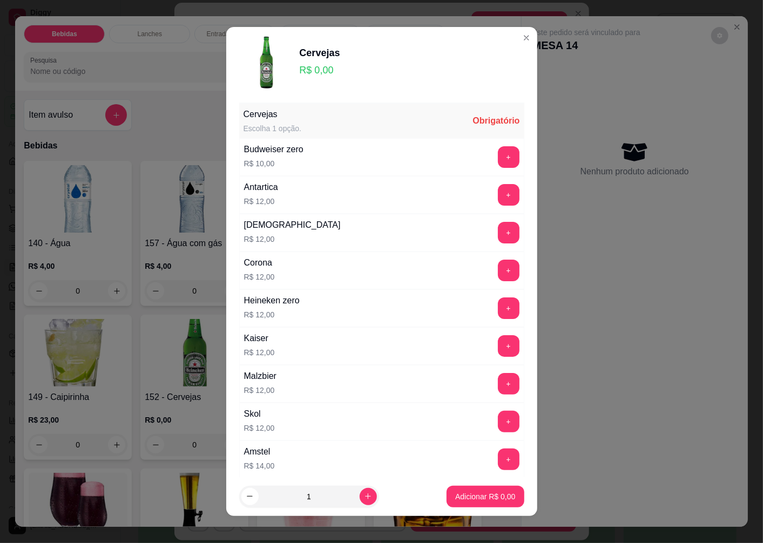
scroll to position [7, 0]
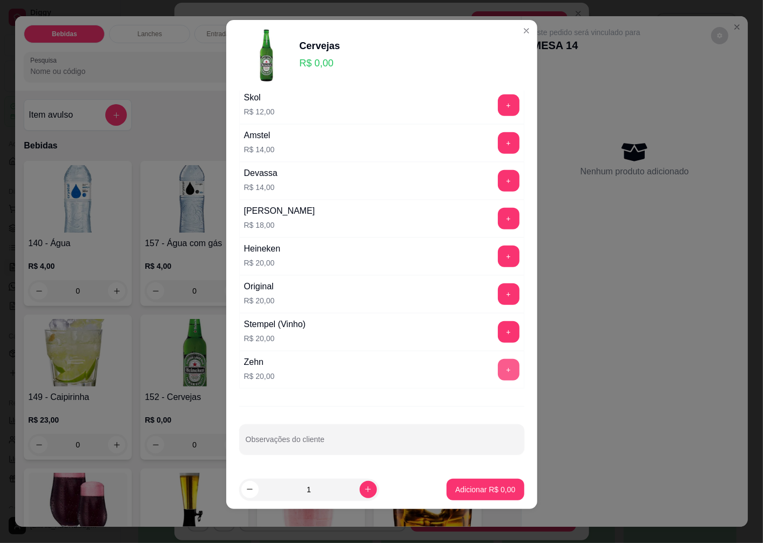
click at [498, 365] on button "+" at bounding box center [509, 370] width 22 height 22
click at [452, 490] on p "Adicionar R$ 20,00" at bounding box center [483, 489] width 64 height 11
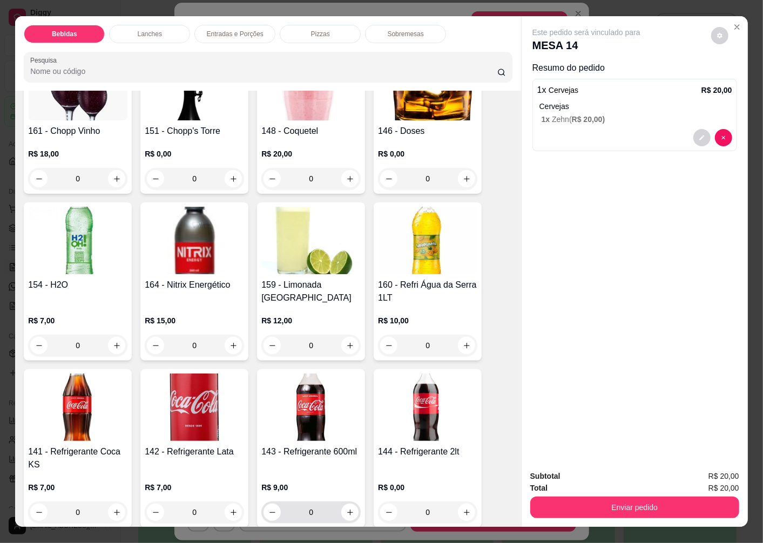
scroll to position [660, 0]
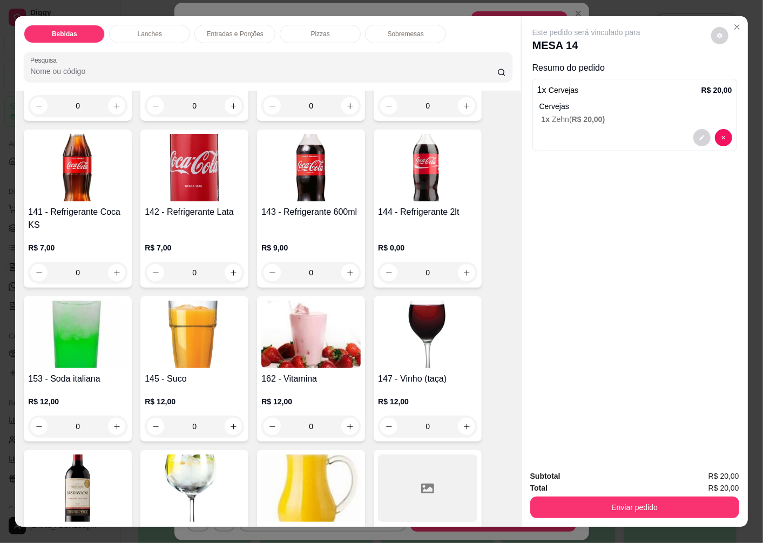
click at [191, 355] on img at bounding box center [194, 334] width 99 height 67
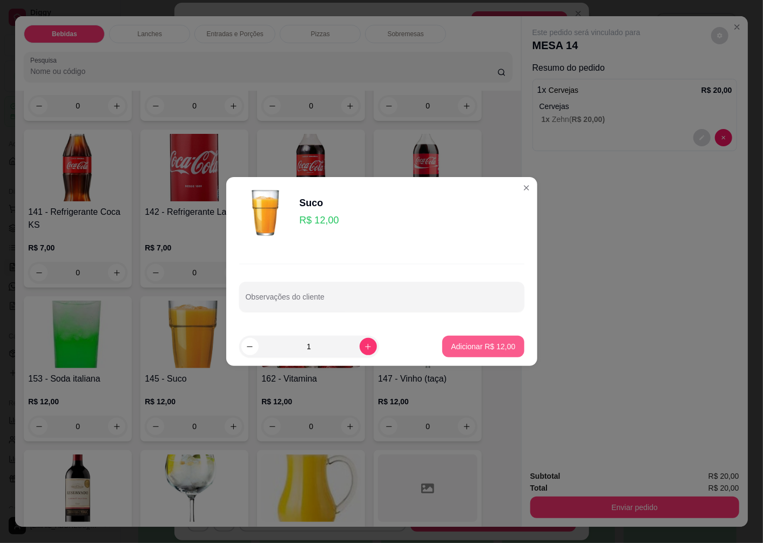
click at [486, 346] on p "Adicionar R$ 12,00" at bounding box center [483, 346] width 64 height 11
type input "1"
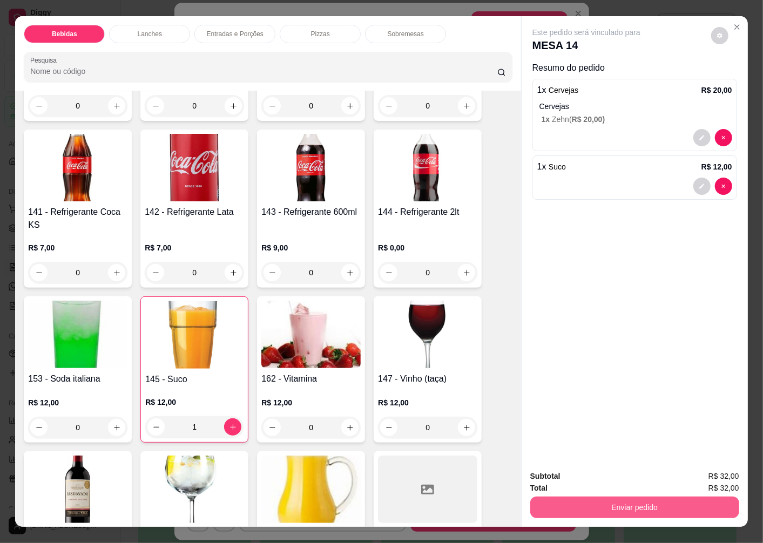
click at [595, 503] on button "Enviar pedido" at bounding box center [634, 508] width 209 height 22
click at [698, 472] on button "Enviar pedido" at bounding box center [710, 476] width 61 height 21
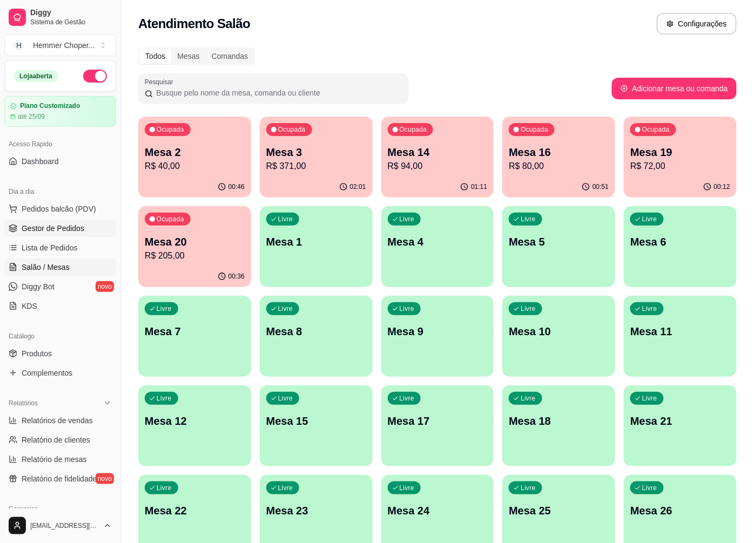
click at [49, 230] on span "Gestor de Pedidos" at bounding box center [53, 228] width 63 height 11
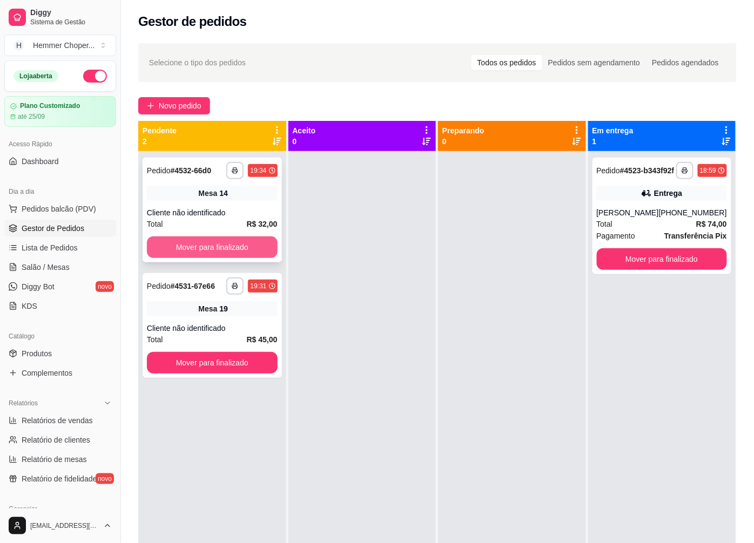
click at [204, 242] on button "Mover para finalizado" at bounding box center [212, 247] width 131 height 22
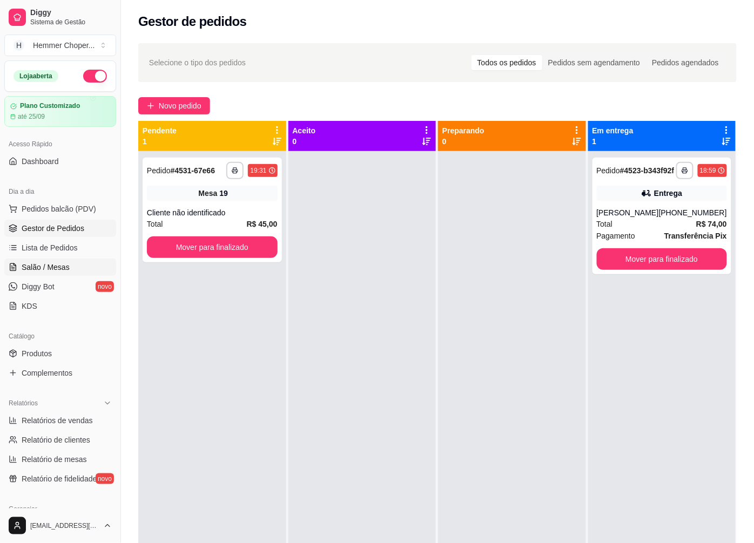
click at [61, 266] on span "Salão / Mesas" at bounding box center [46, 267] width 48 height 11
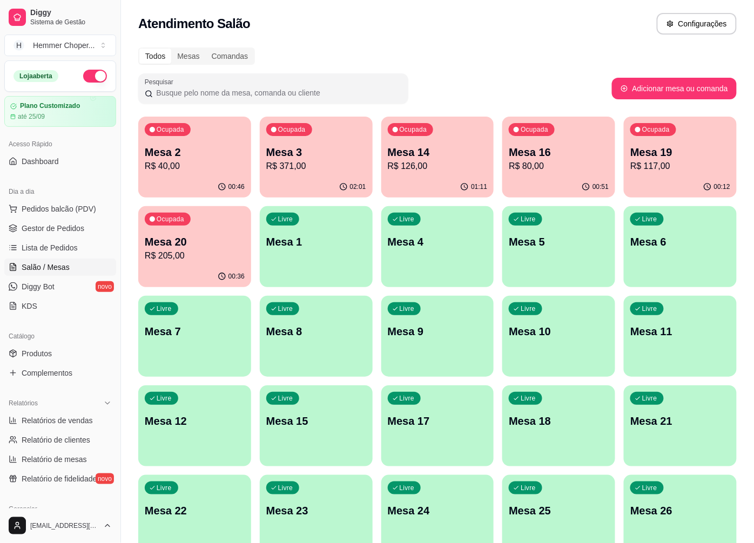
click at [431, 169] on p "R$ 126,00" at bounding box center [438, 166] width 100 height 13
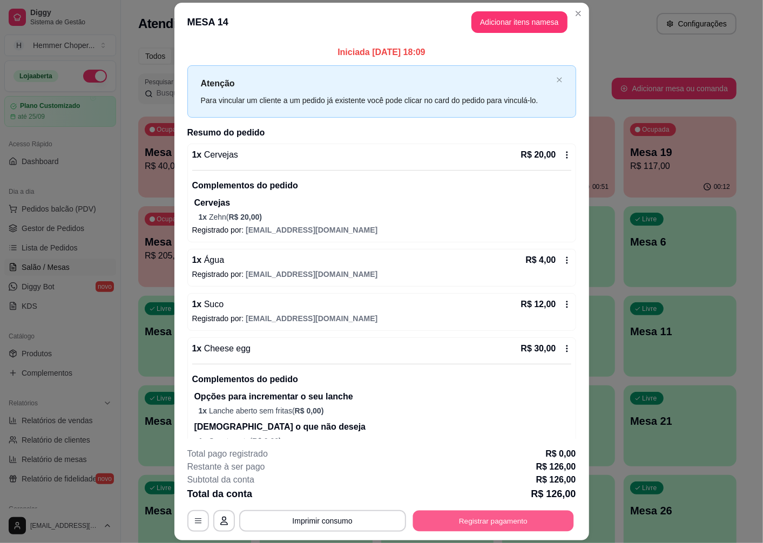
click at [452, 517] on button "Registrar pagamento" at bounding box center [492, 521] width 161 height 21
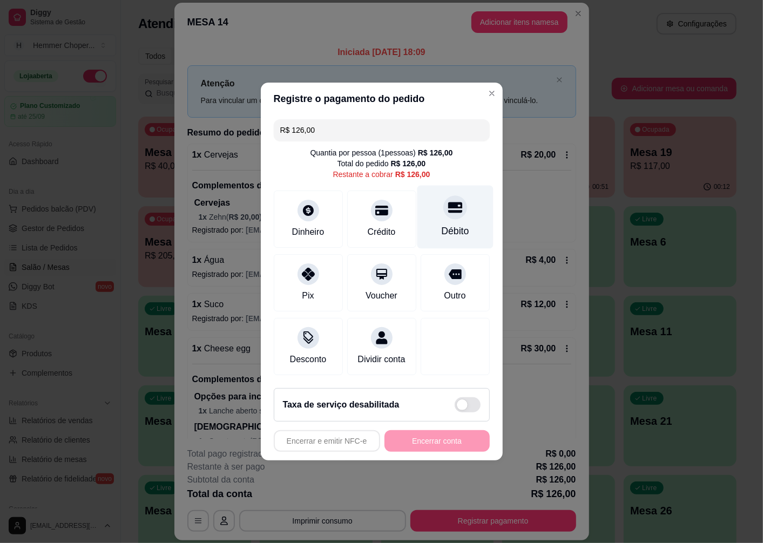
click at [448, 208] on icon at bounding box center [455, 207] width 14 height 14
type input "R$ 0,00"
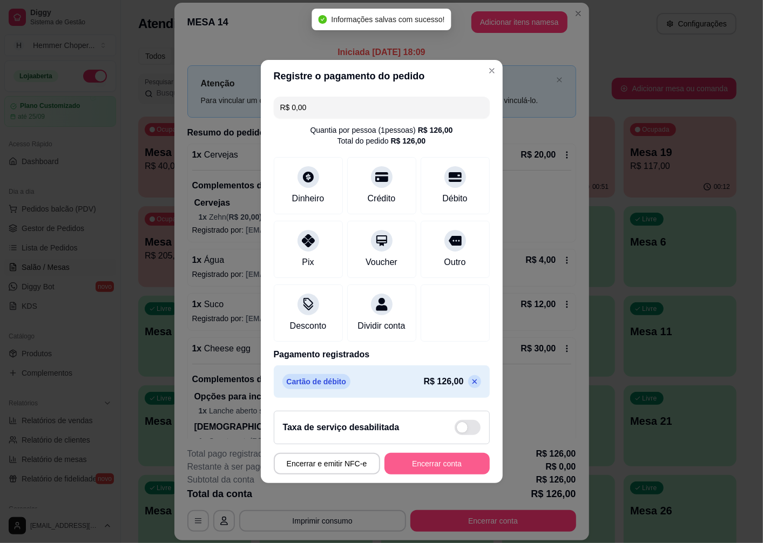
click at [409, 468] on button "Encerrar conta" at bounding box center [436, 464] width 105 height 22
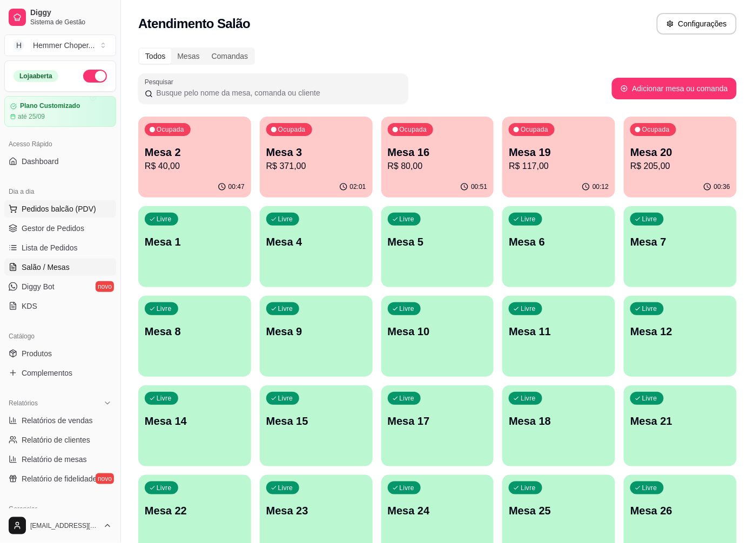
click at [66, 212] on span "Pedidos balcão (PDV)" at bounding box center [59, 209] width 75 height 11
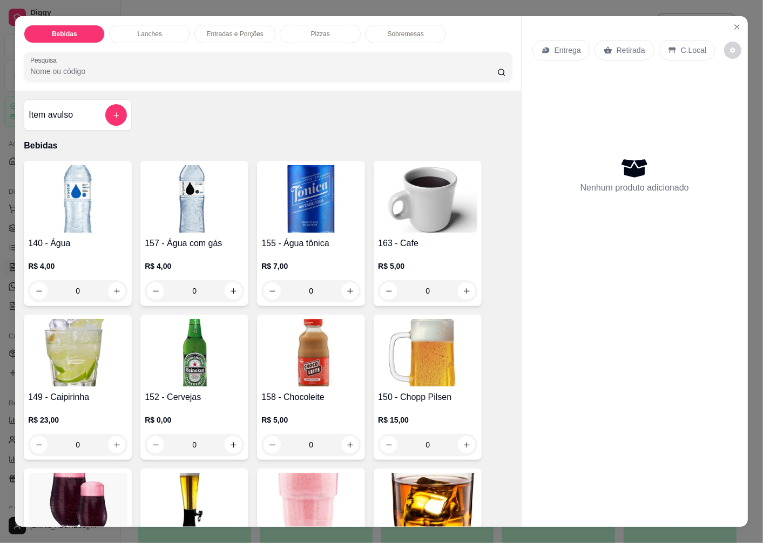
click at [621, 46] on p "Retirada" at bounding box center [631, 50] width 29 height 11
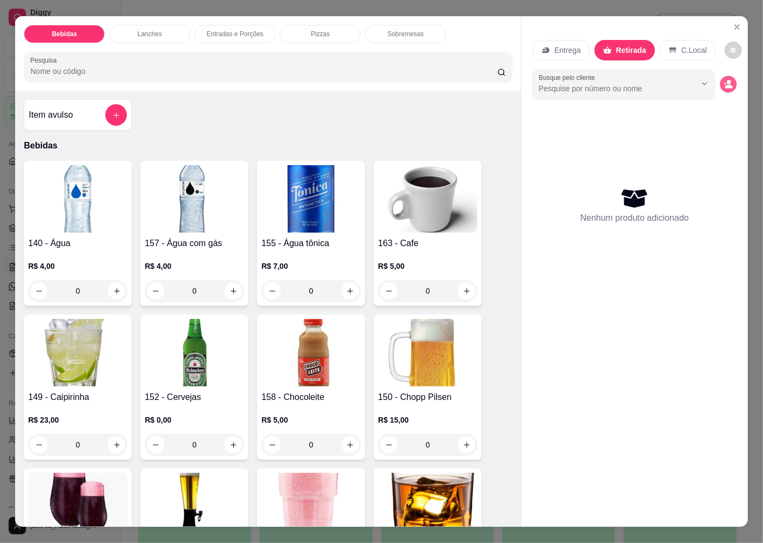
click at [725, 85] on icon "decrease-product-quantity" at bounding box center [729, 87] width 8 height 4
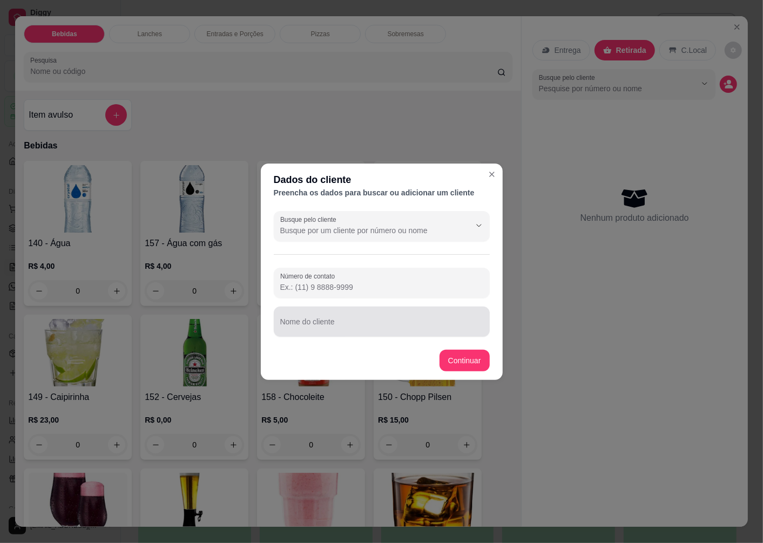
click at [328, 323] on div "Nome do cliente" at bounding box center [382, 322] width 216 height 30
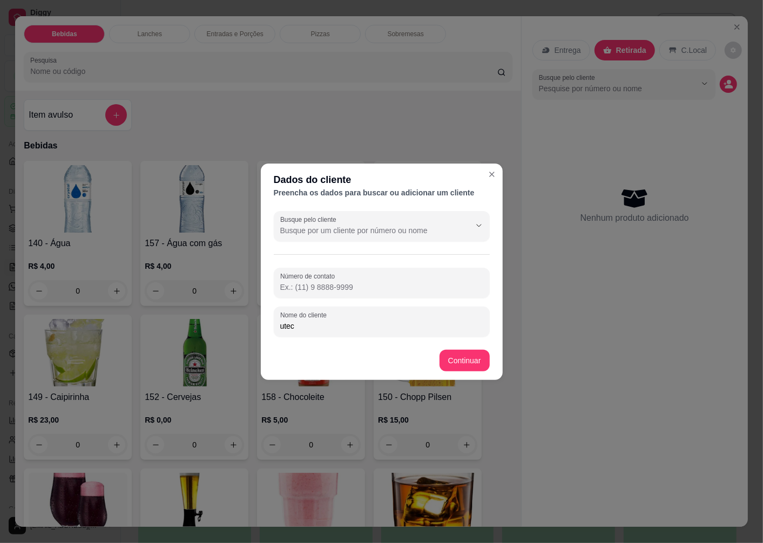
type input "utech"
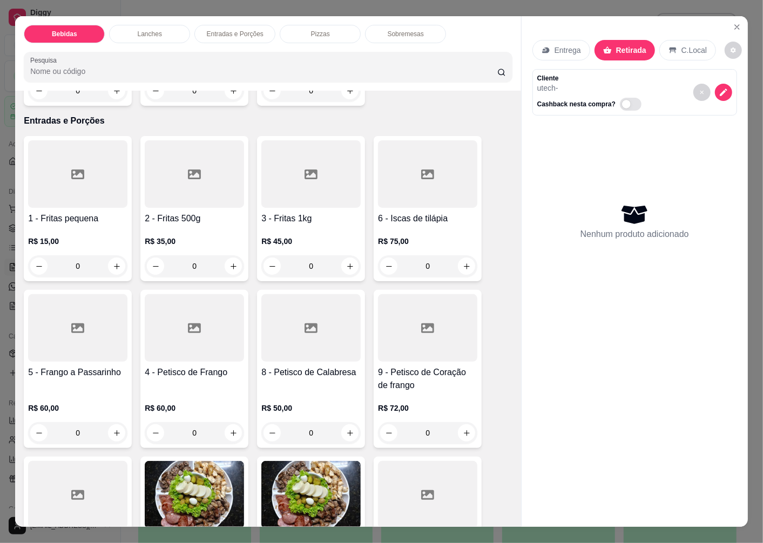
scroll to position [1680, 0]
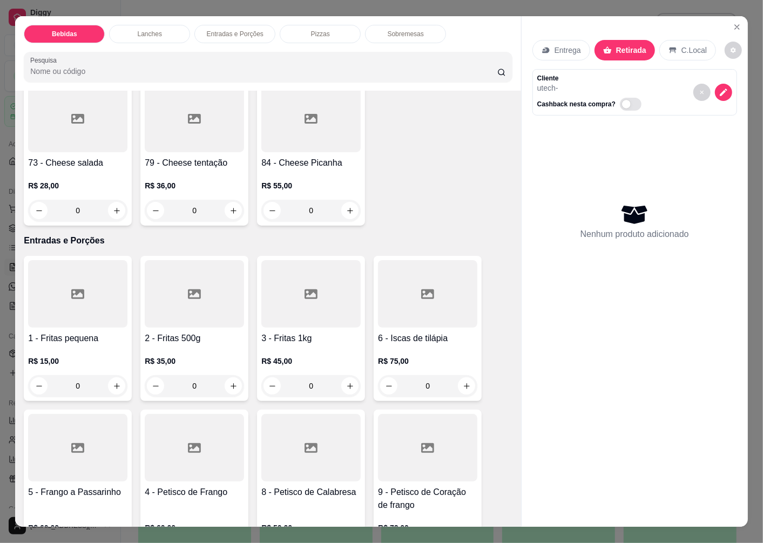
click at [77, 180] on p "R$ 28,00" at bounding box center [77, 185] width 99 height 11
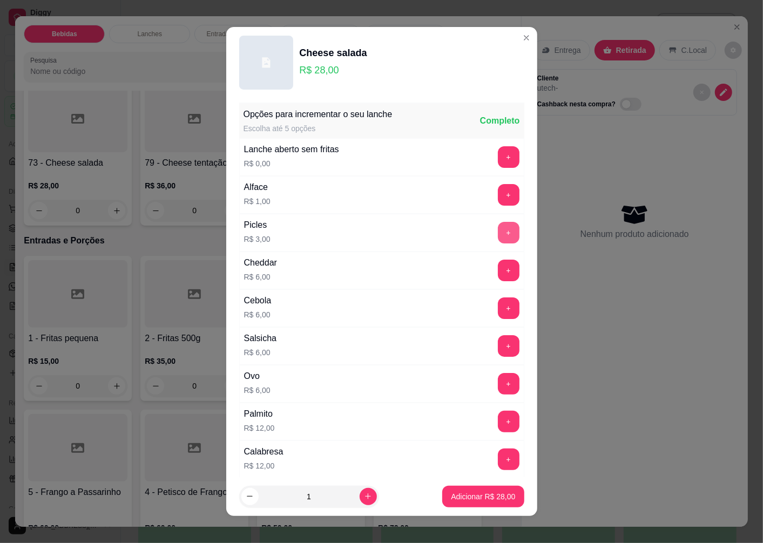
click at [498, 231] on button "+" at bounding box center [509, 233] width 22 height 22
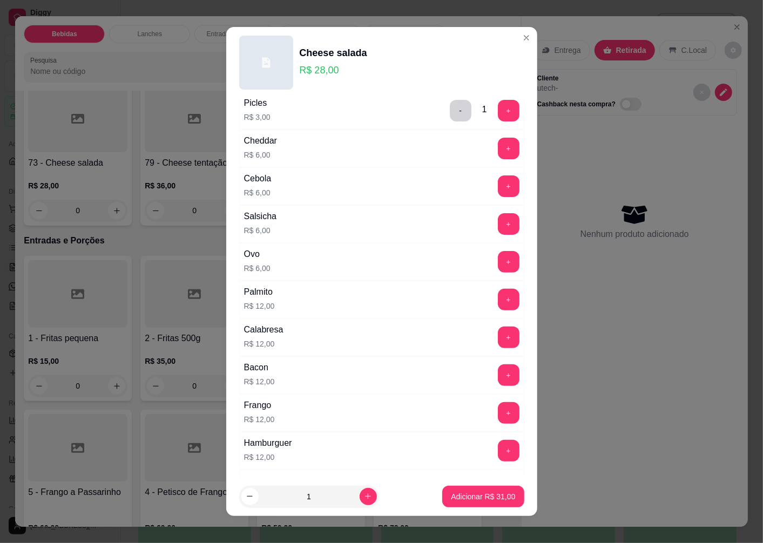
scroll to position [180, 0]
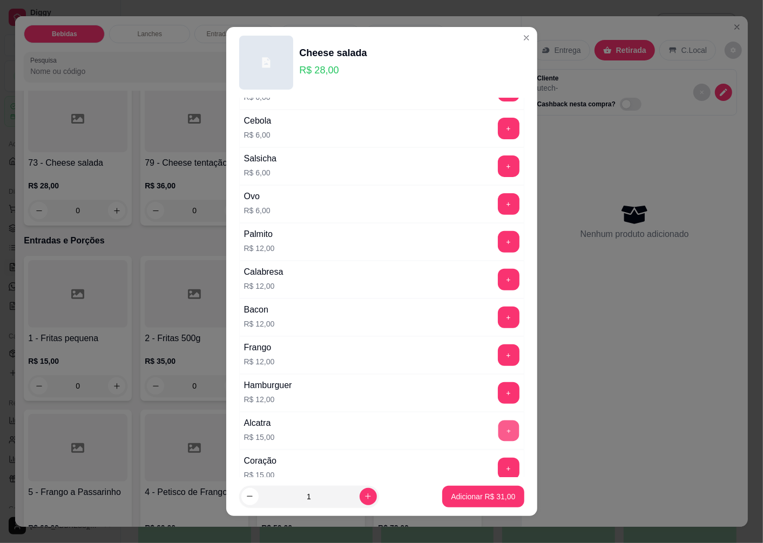
click at [498, 430] on button "+" at bounding box center [508, 431] width 21 height 21
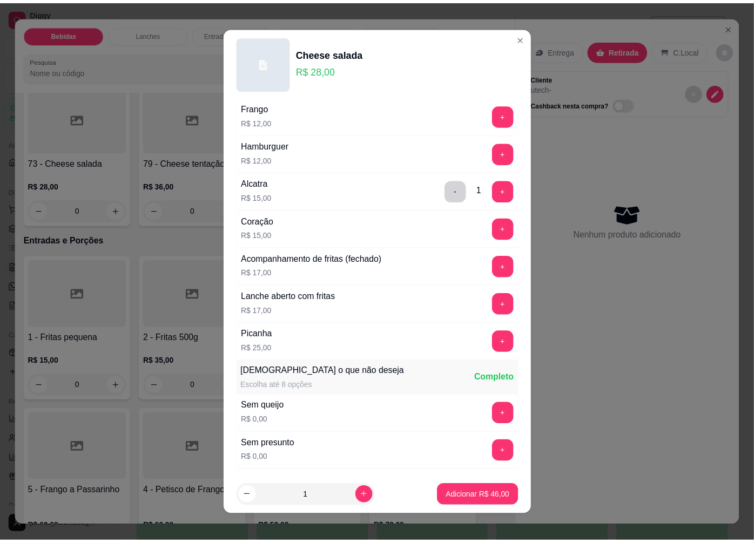
scroll to position [600, 0]
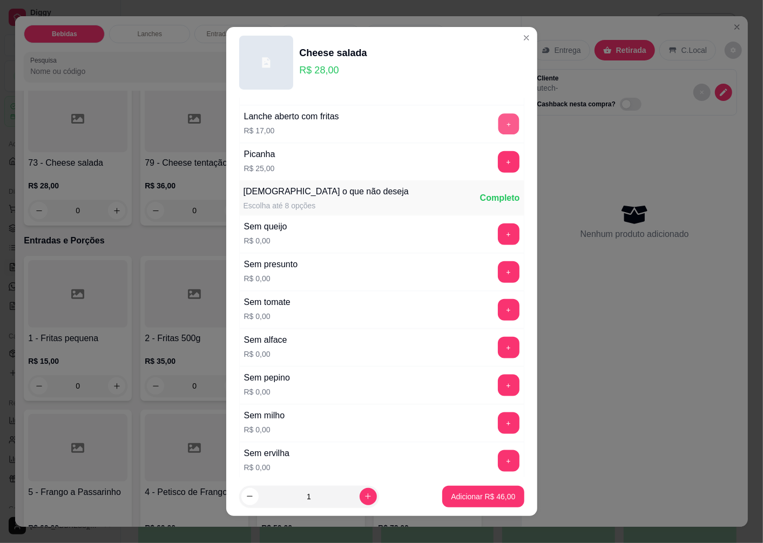
click at [498, 123] on button "+" at bounding box center [508, 124] width 21 height 21
click at [451, 493] on p "Adicionar R$ 63,00" at bounding box center [483, 496] width 64 height 11
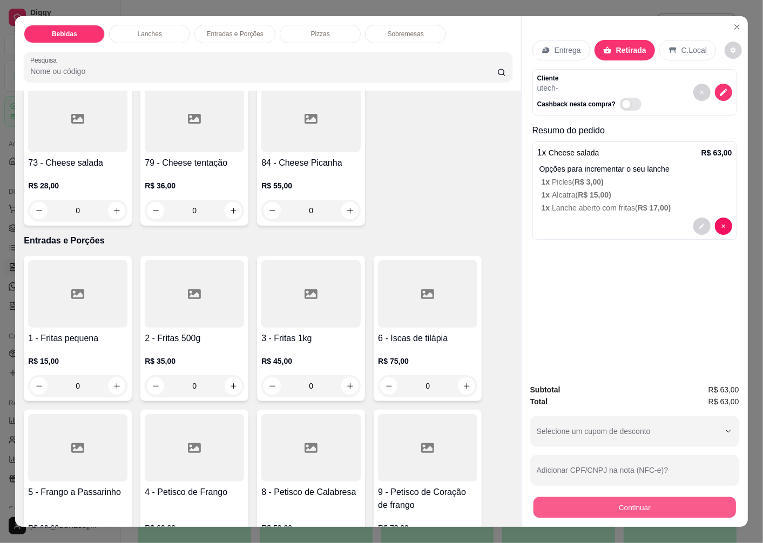
click at [563, 509] on button "Continuar" at bounding box center [634, 507] width 202 height 21
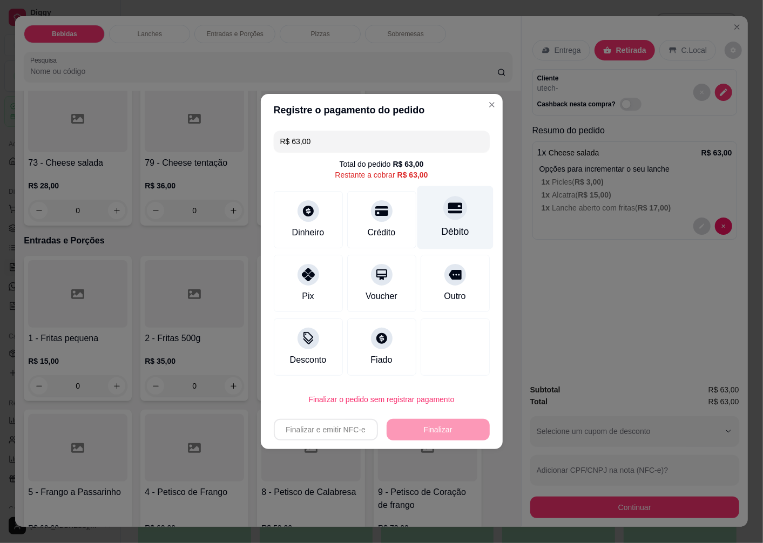
click at [447, 226] on div "Débito" at bounding box center [455, 232] width 28 height 14
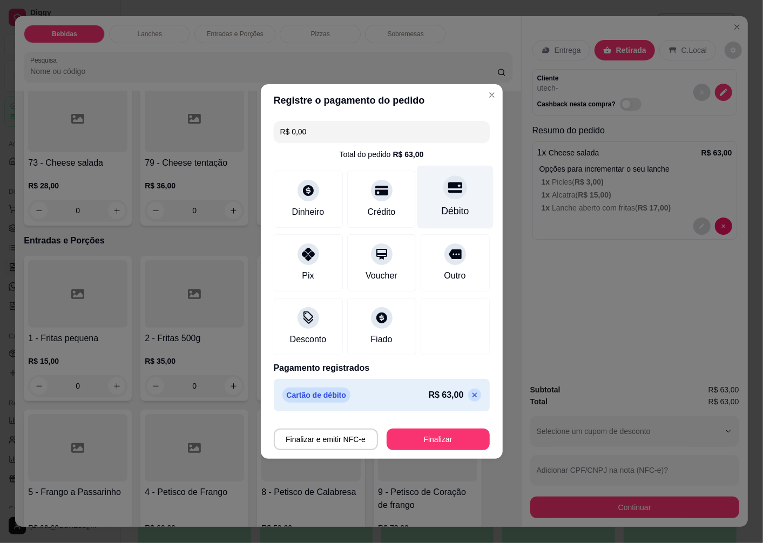
click at [451, 202] on div "Débito" at bounding box center [455, 197] width 76 height 63
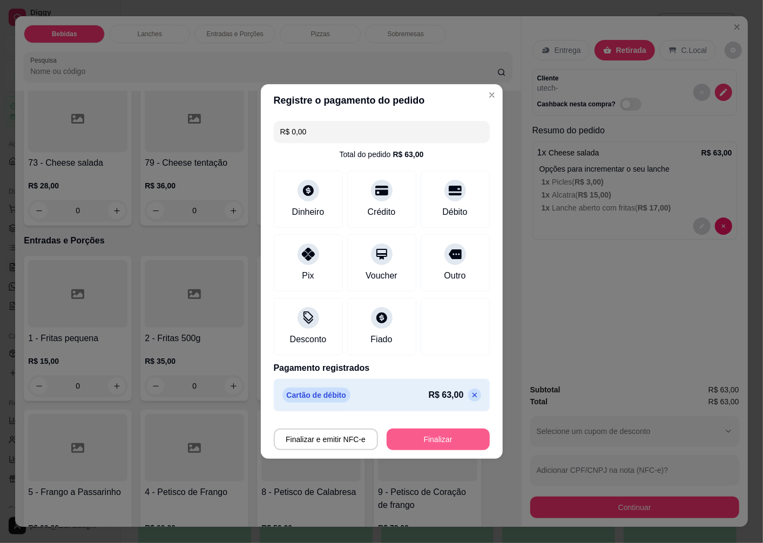
click at [428, 442] on button "Finalizar" at bounding box center [438, 440] width 103 height 22
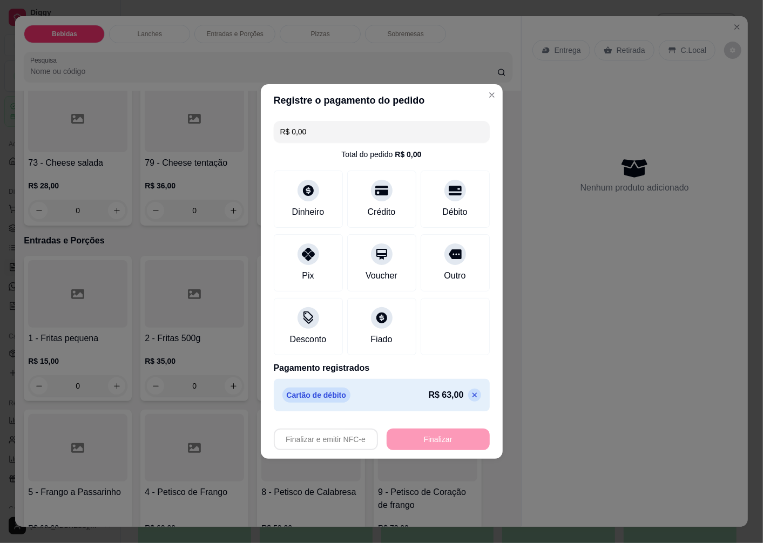
type input "-R$ 63,00"
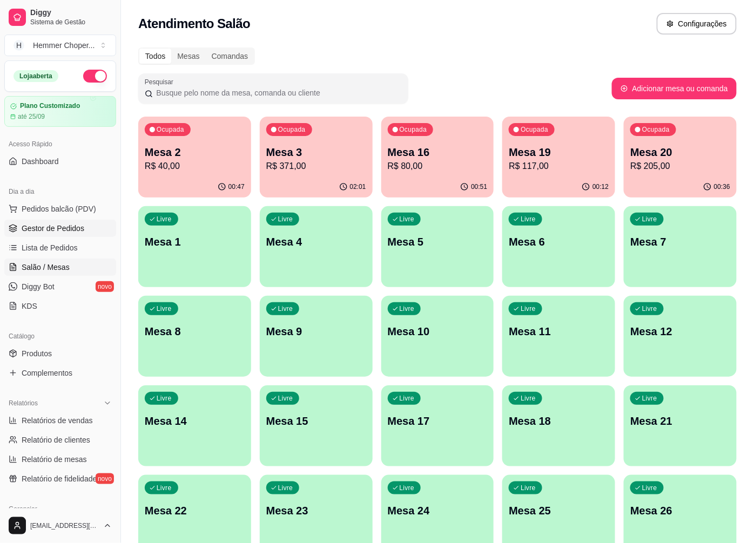
click at [62, 230] on span "Gestor de Pedidos" at bounding box center [53, 228] width 63 height 11
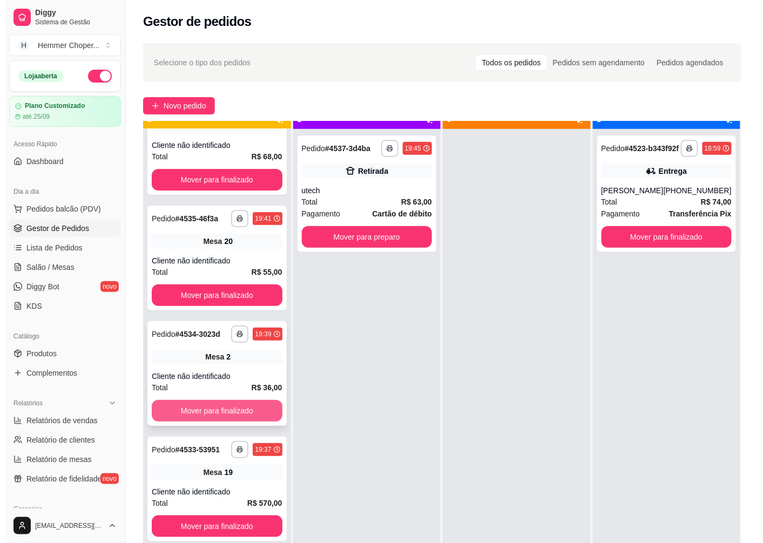
scroll to position [30, 0]
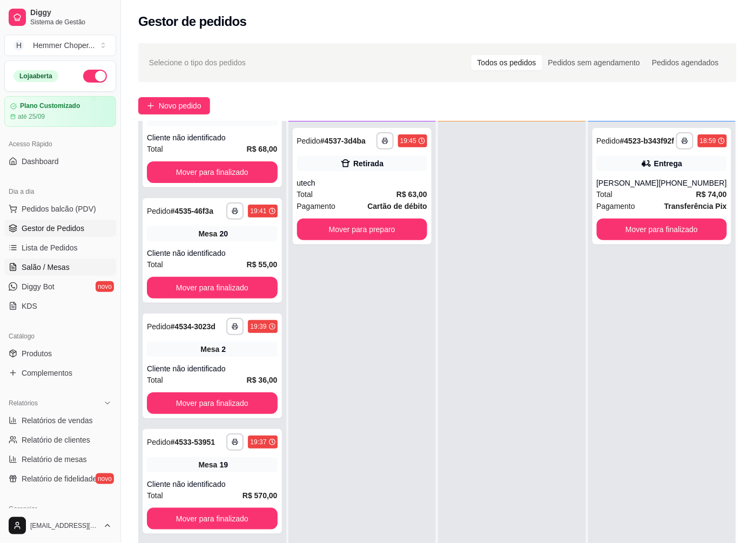
click at [50, 272] on span "Salão / Mesas" at bounding box center [46, 267] width 48 height 11
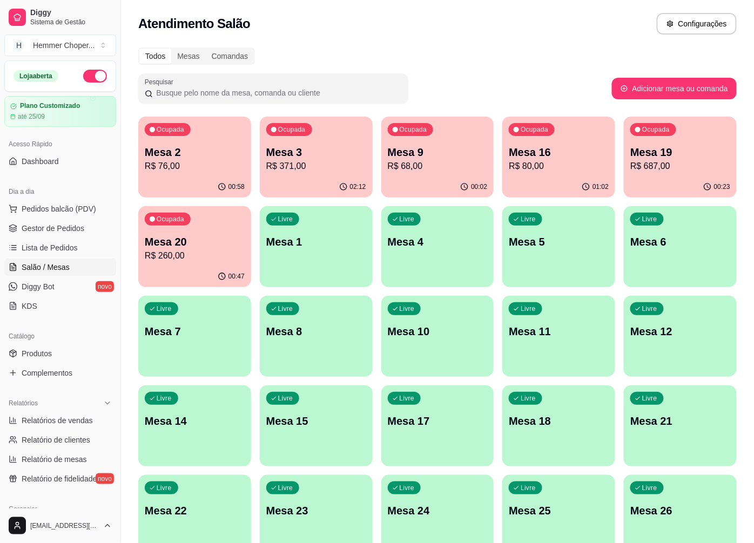
click at [564, 176] on button "Ocupada Mesa 16 R$ 80,00 01:02" at bounding box center [558, 157] width 113 height 81
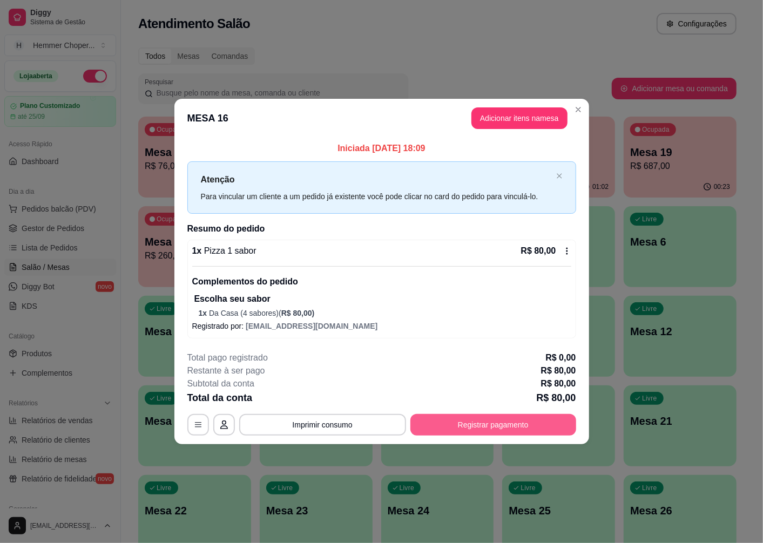
click at [483, 419] on button "Registrar pagamento" at bounding box center [493, 425] width 166 height 22
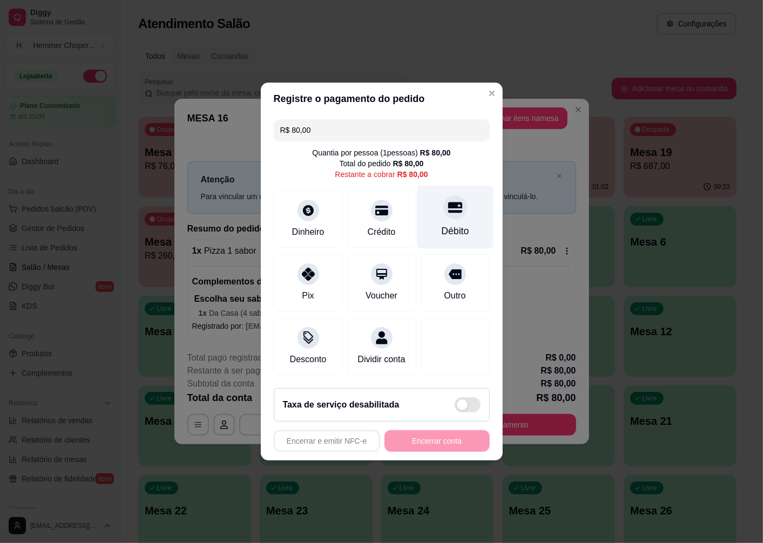
click at [446, 217] on div "Débito" at bounding box center [455, 217] width 76 height 63
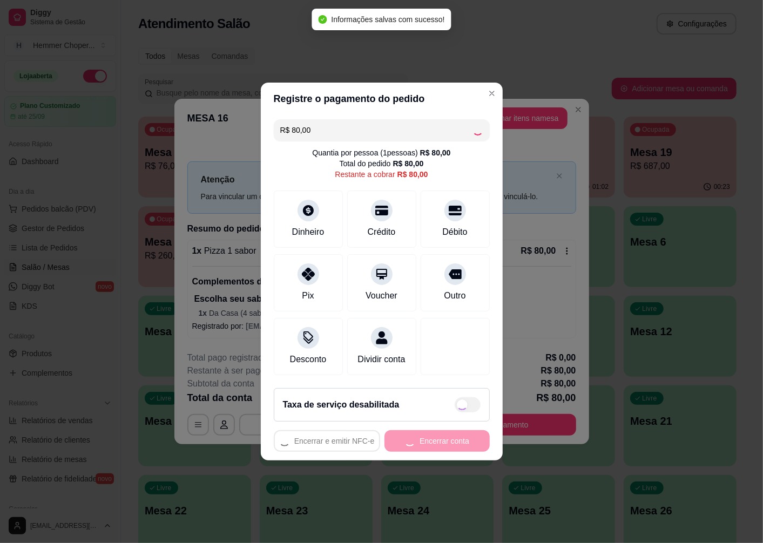
type input "R$ 0,00"
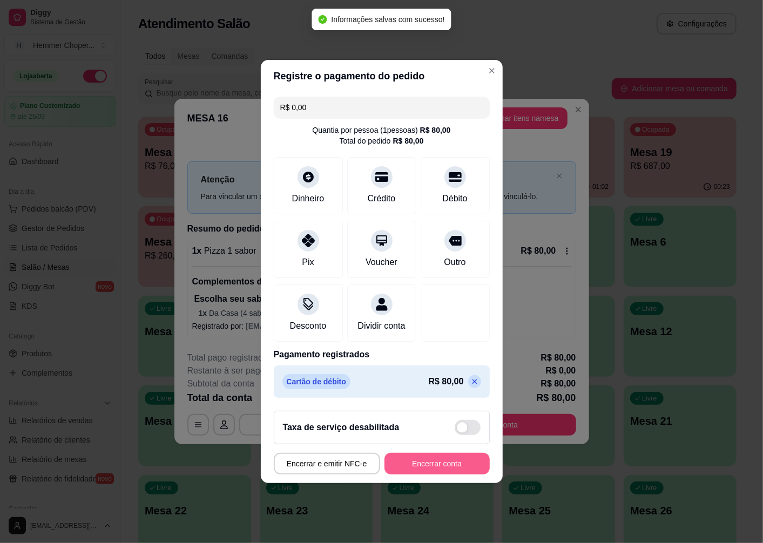
click at [438, 470] on button "Encerrar conta" at bounding box center [436, 464] width 105 height 22
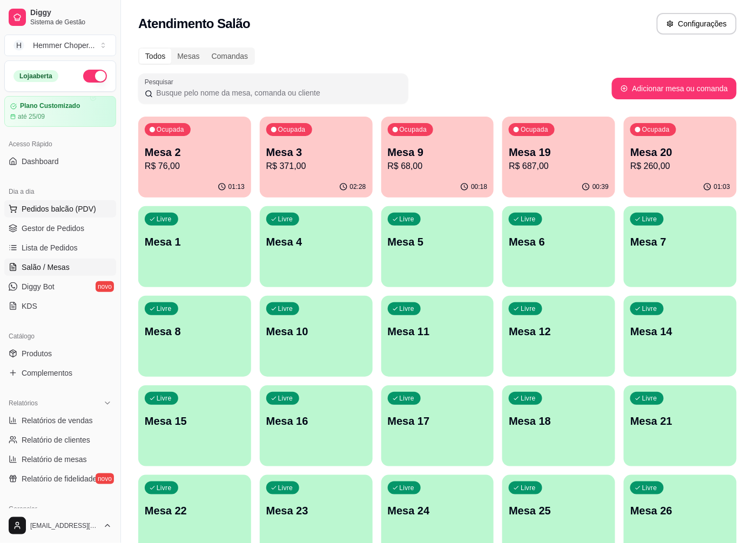
click at [46, 215] on button "Pedidos balcão (PDV)" at bounding box center [60, 208] width 112 height 17
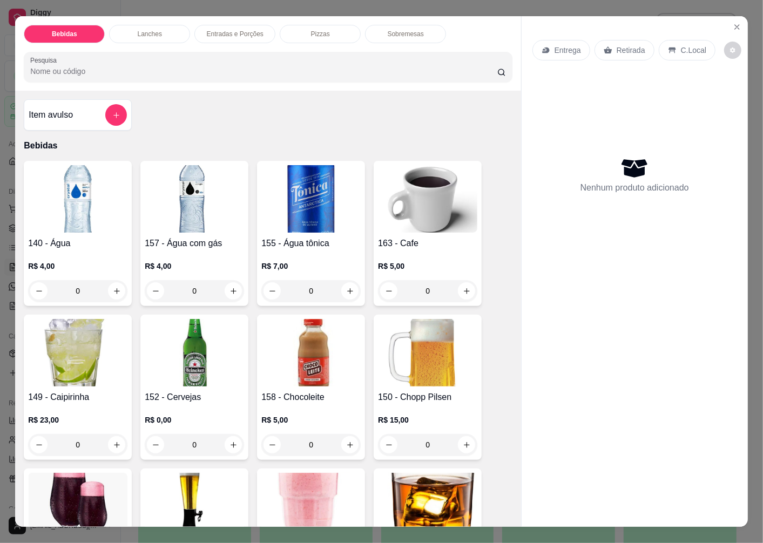
click at [633, 45] on p "Retirada" at bounding box center [631, 50] width 29 height 11
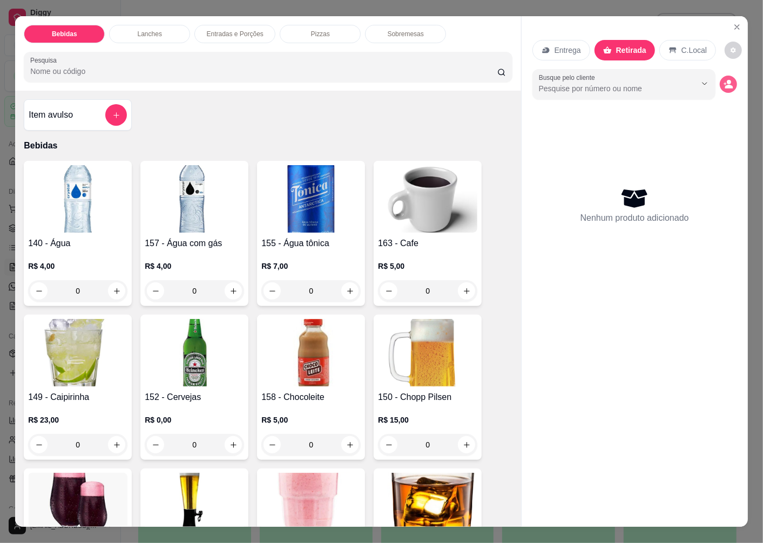
click at [726, 85] on icon "decrease-product-quantity" at bounding box center [729, 87] width 8 height 4
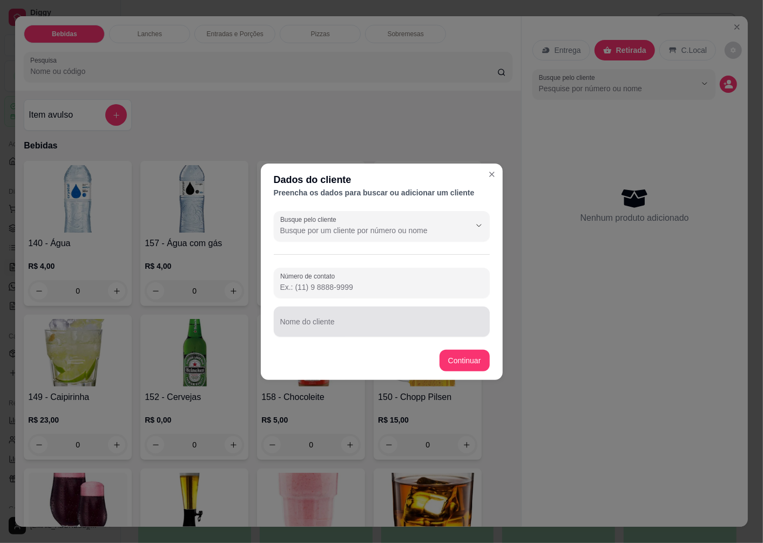
click at [322, 320] on div "Nome do cliente" at bounding box center [382, 322] width 216 height 30
type input "[PERSON_NAME]"
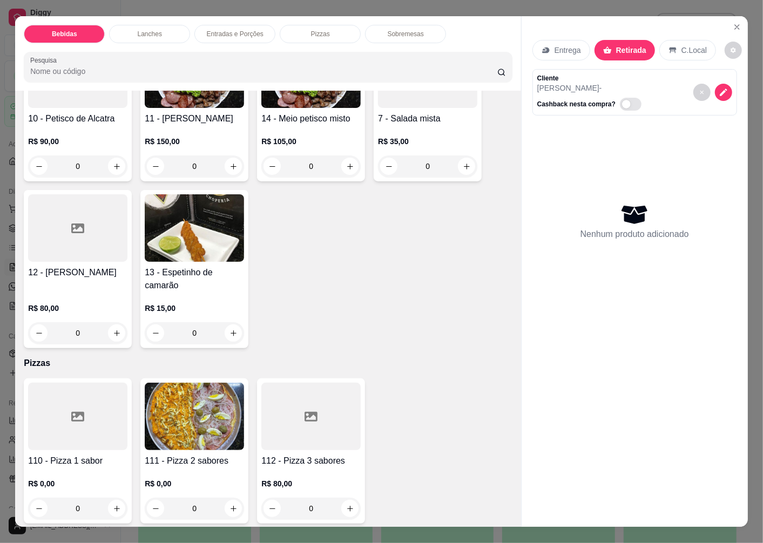
scroll to position [2400, 0]
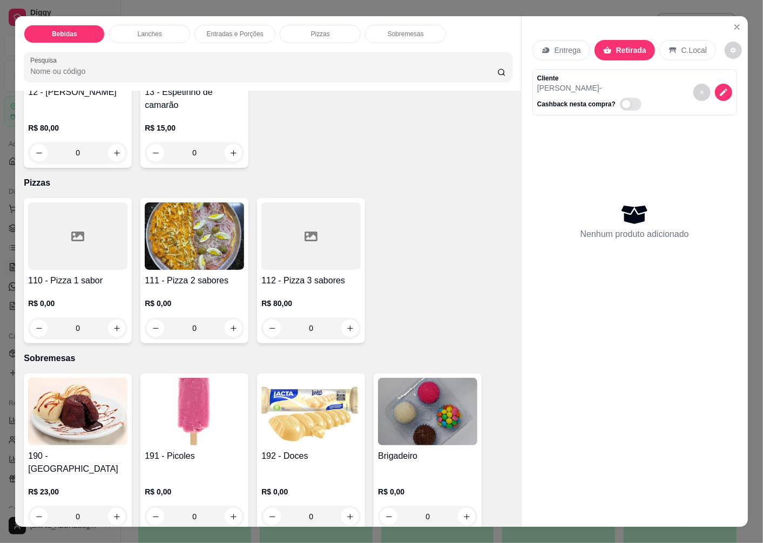
click at [78, 268] on div "110 - Pizza 1 sabor R$ 0,00 0" at bounding box center [78, 270] width 108 height 145
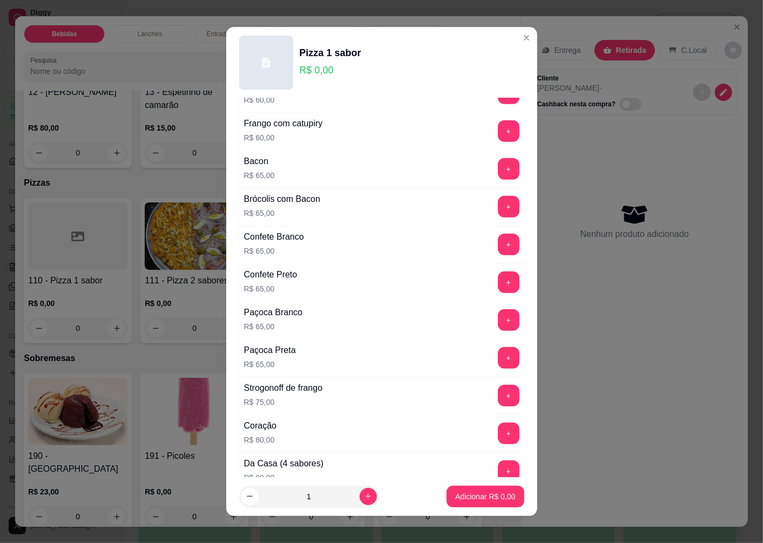
scroll to position [660, 0]
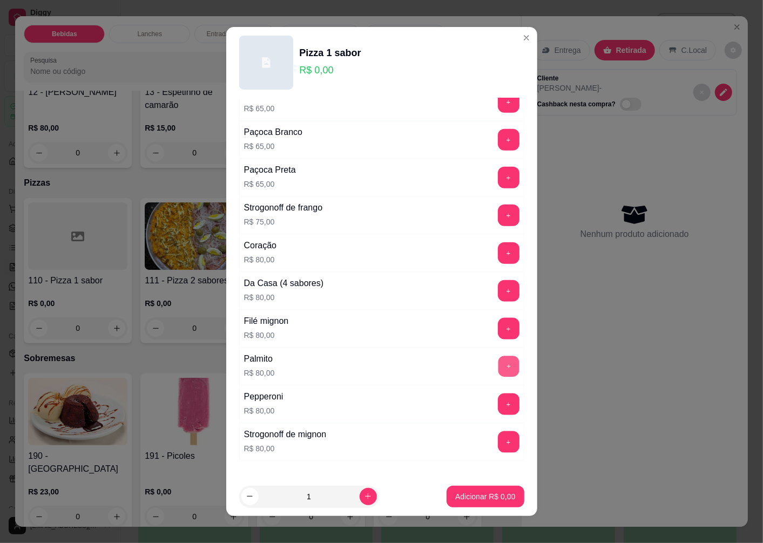
click at [498, 371] on button "+" at bounding box center [508, 366] width 21 height 21
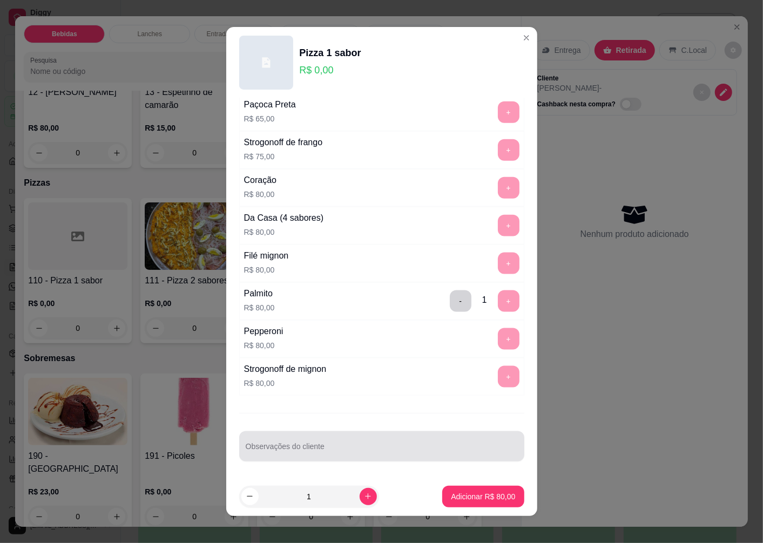
scroll to position [7, 0]
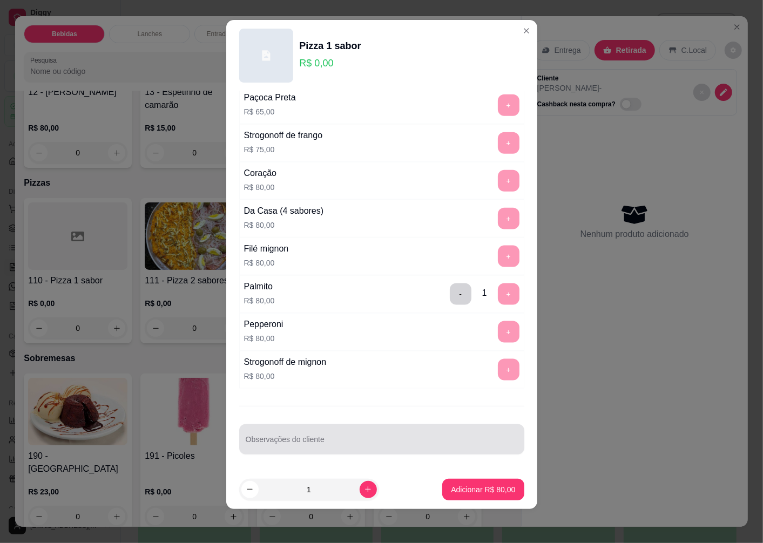
click at [296, 439] on div "Observações do cliente" at bounding box center [381, 439] width 285 height 30
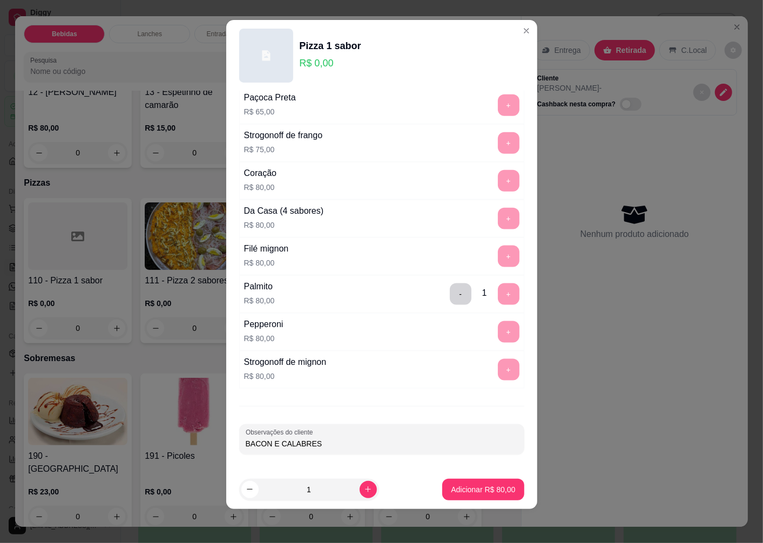
type input "BACON E CALABRESA"
click at [477, 493] on p "Adicionar R$ 80,00" at bounding box center [483, 489] width 63 height 10
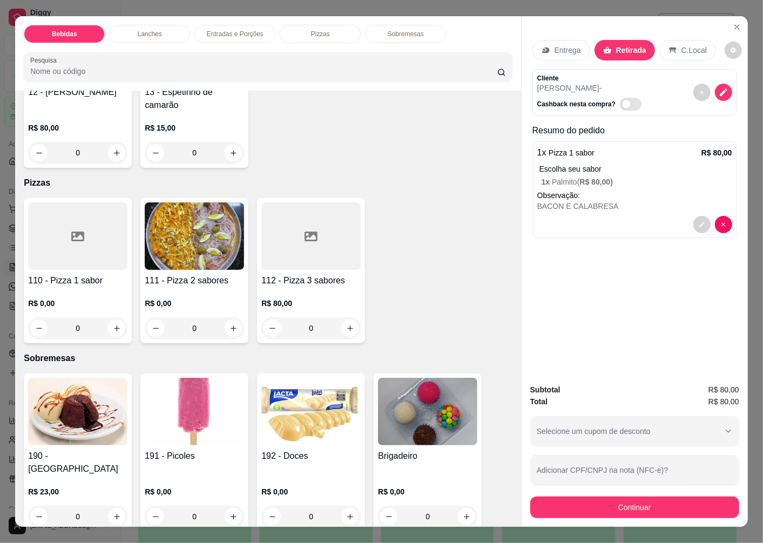
click at [204, 254] on img at bounding box center [194, 235] width 99 height 67
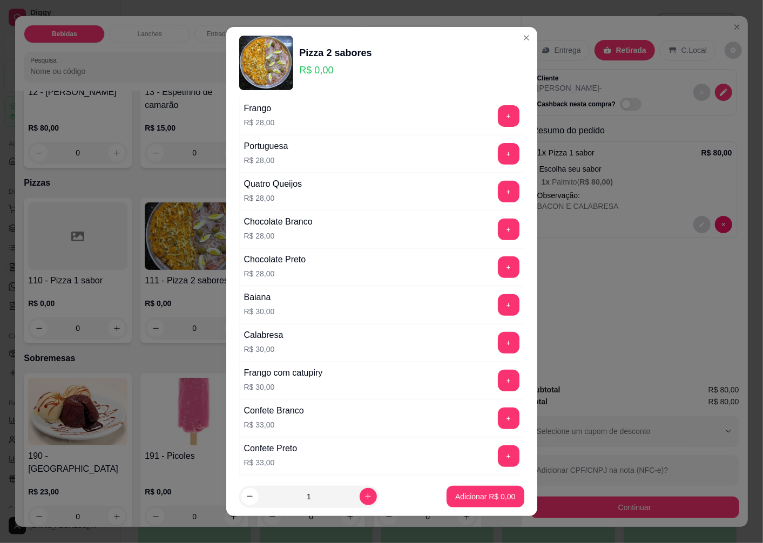
scroll to position [240, 0]
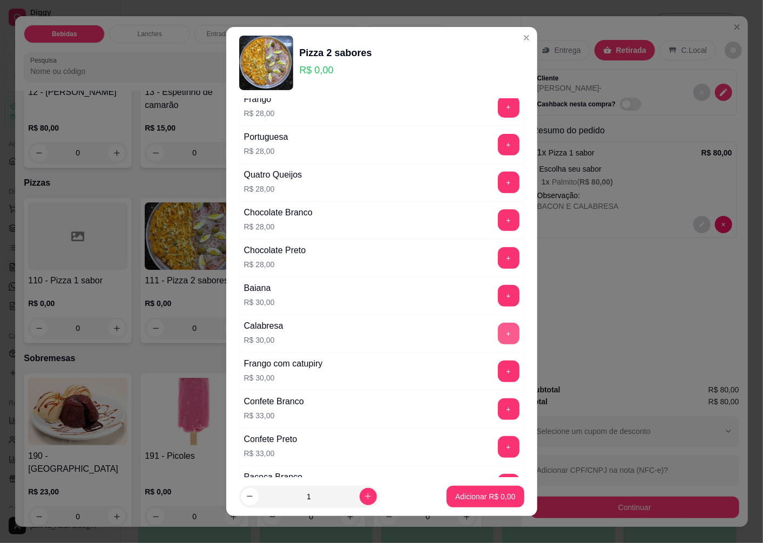
click at [498, 332] on button "+" at bounding box center [509, 334] width 22 height 22
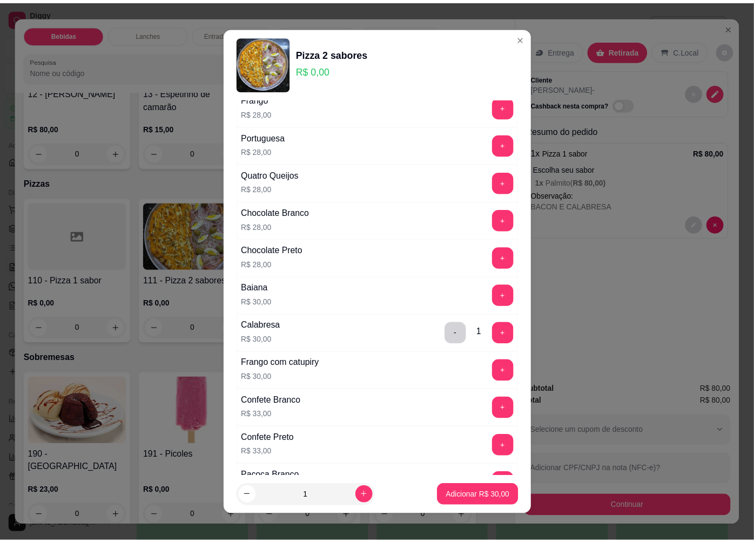
scroll to position [419, 0]
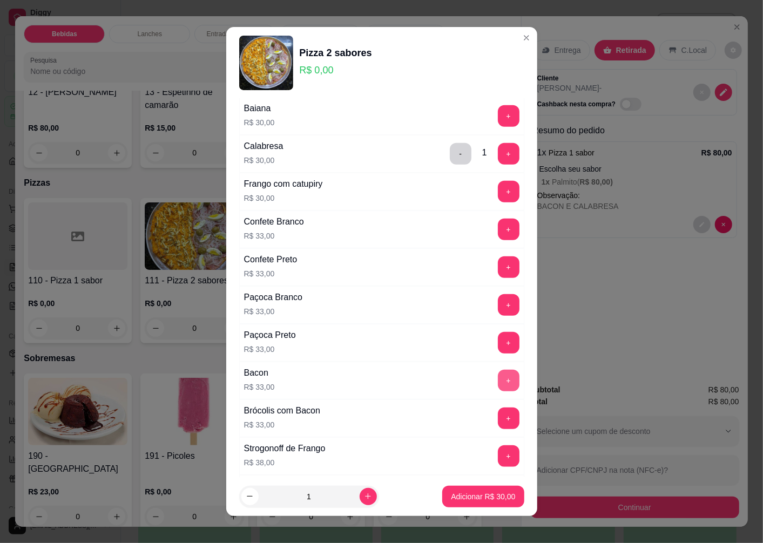
click at [498, 383] on button "+" at bounding box center [509, 381] width 22 height 22
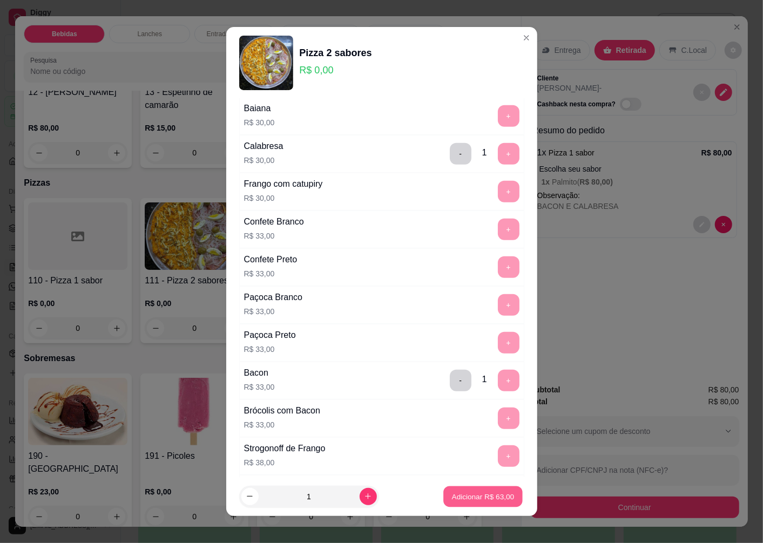
click at [461, 495] on p "Adicionar R$ 63,00" at bounding box center [483, 496] width 63 height 10
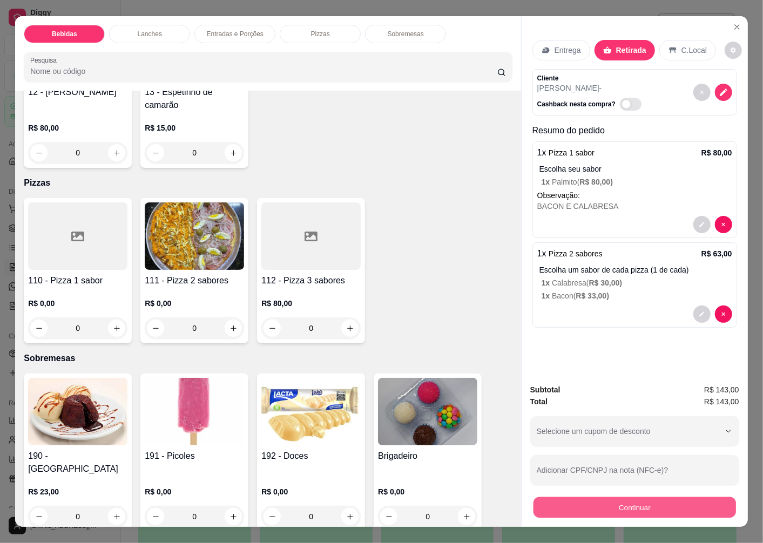
click at [591, 499] on button "Continuar" at bounding box center [634, 507] width 202 height 21
click at [624, 509] on button "Continuar" at bounding box center [634, 508] width 209 height 22
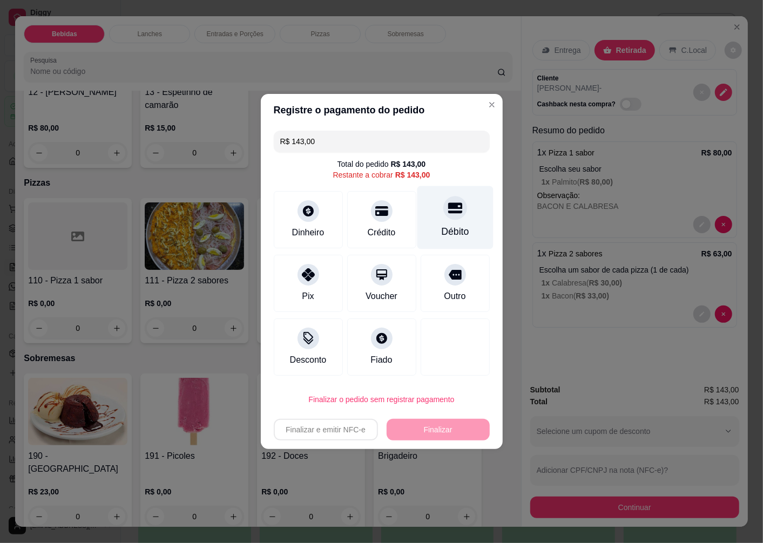
click at [451, 220] on div "Débito" at bounding box center [455, 217] width 76 height 63
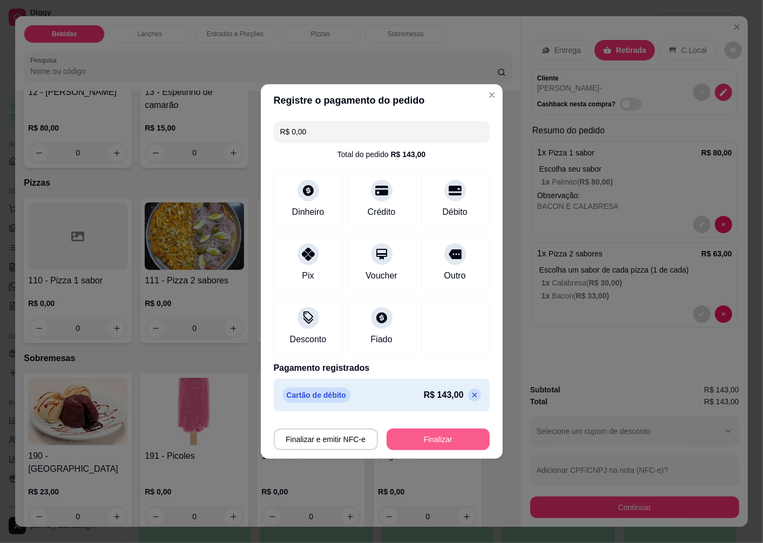
click at [448, 438] on button "Finalizar" at bounding box center [438, 440] width 103 height 22
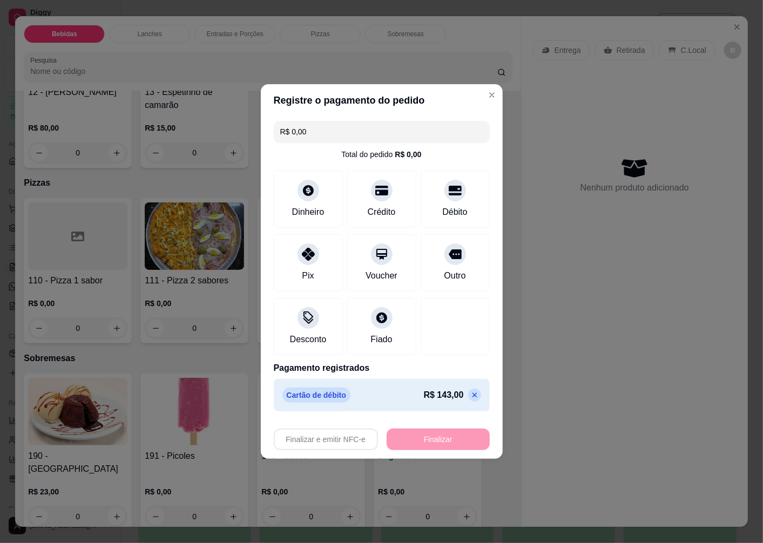
type input "-R$ 143,00"
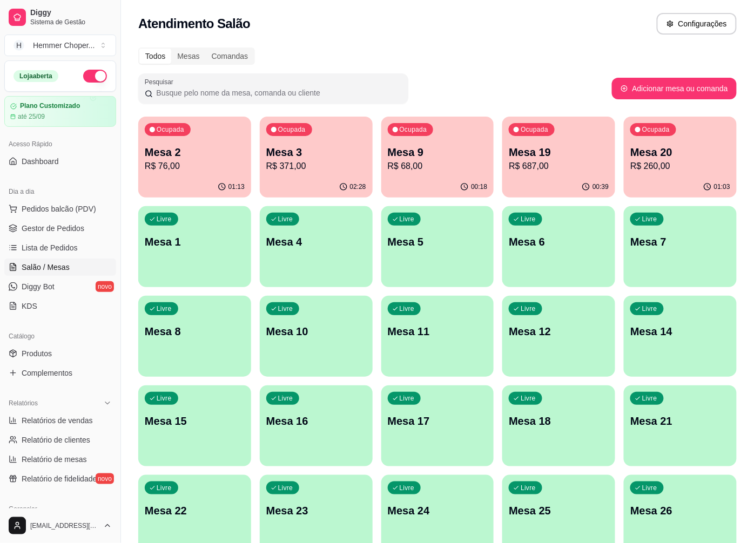
click at [585, 164] on p "R$ 687,00" at bounding box center [559, 166] width 100 height 13
click at [314, 154] on p "Mesa 3" at bounding box center [316, 152] width 100 height 15
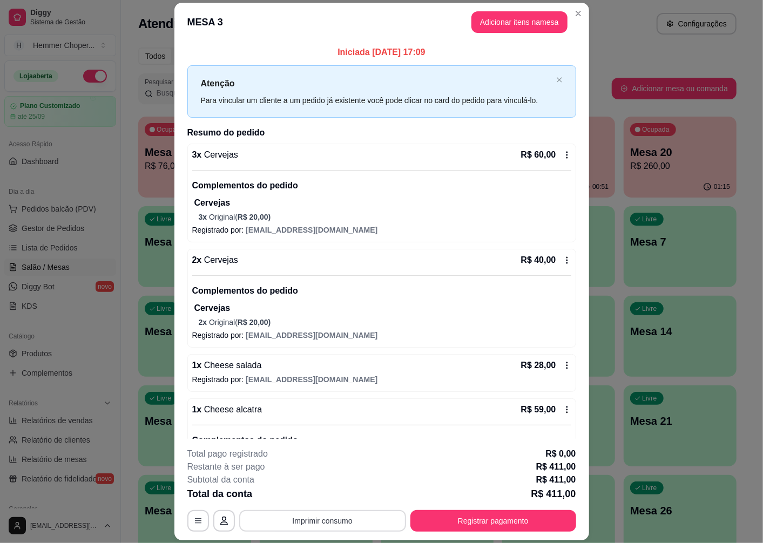
click at [304, 520] on button "Imprimir consumo" at bounding box center [322, 521] width 167 height 22
click at [317, 497] on button "Cozinha" at bounding box center [321, 496] width 76 height 17
